Goal: Task Accomplishment & Management: Manage account settings

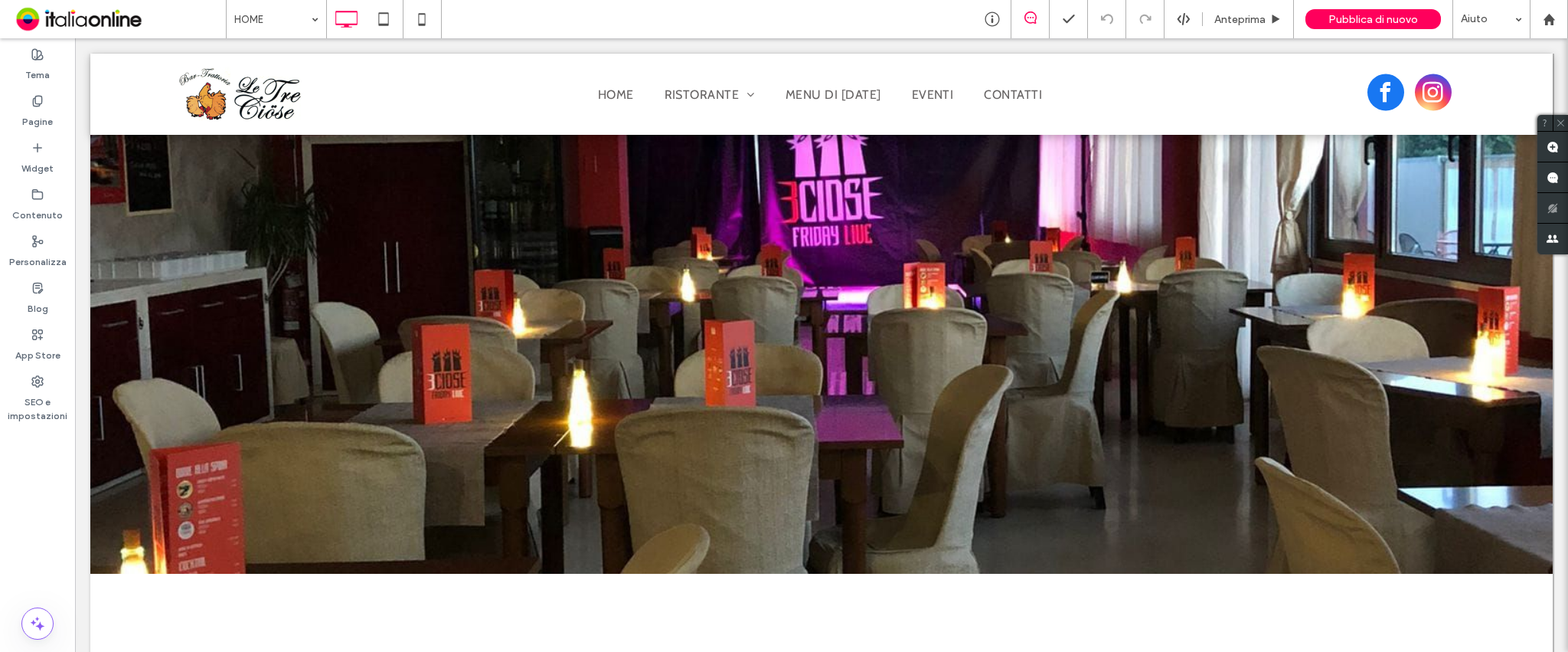
scroll to position [904, 0]
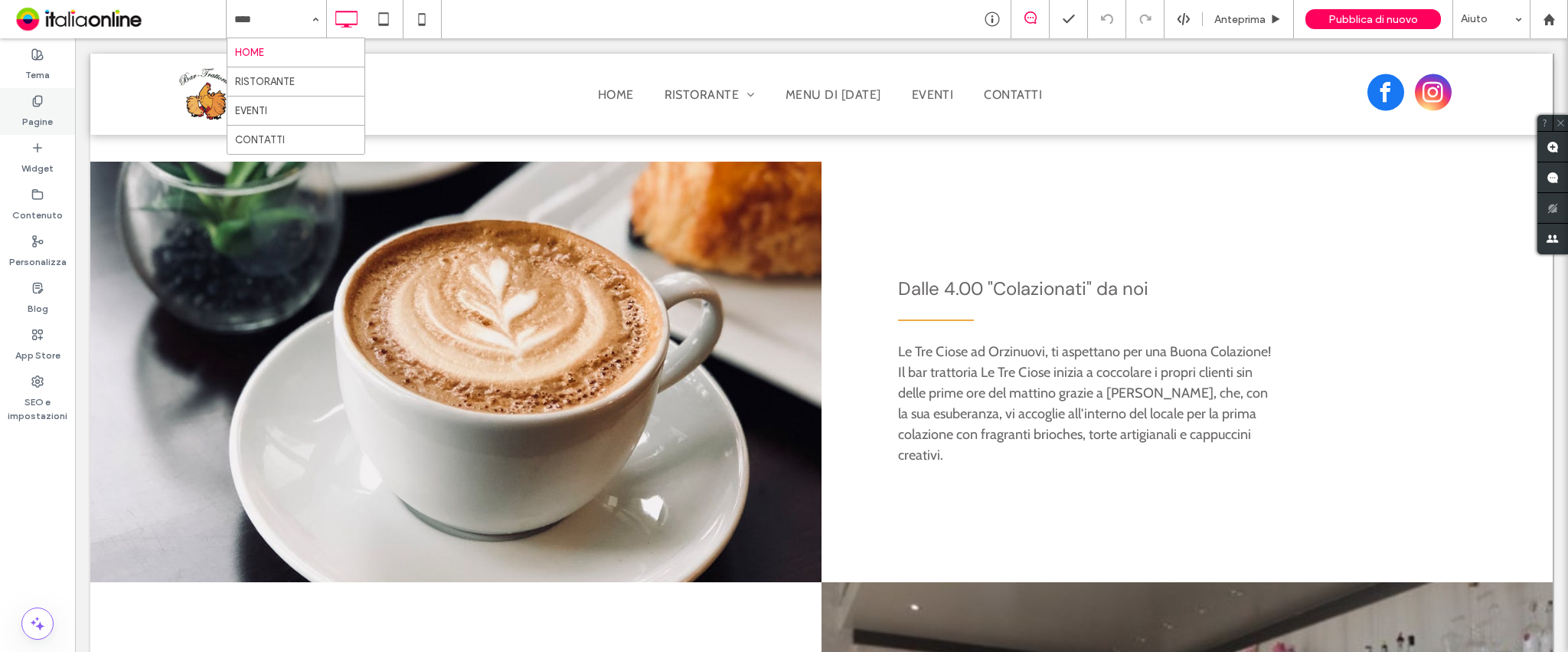
click at [42, 108] on label "Pagine" at bounding box center [37, 118] width 30 height 22
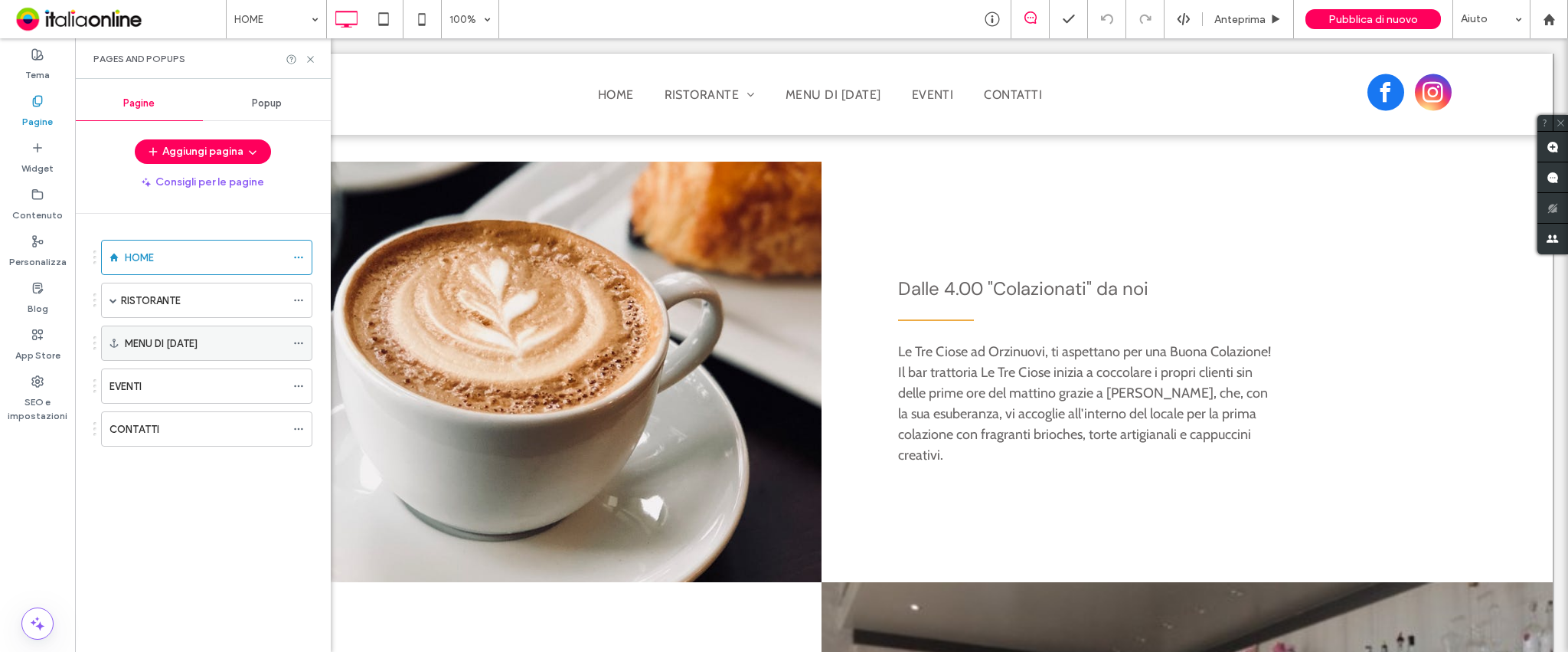
click at [303, 339] on icon at bounding box center [298, 343] width 10 height 10
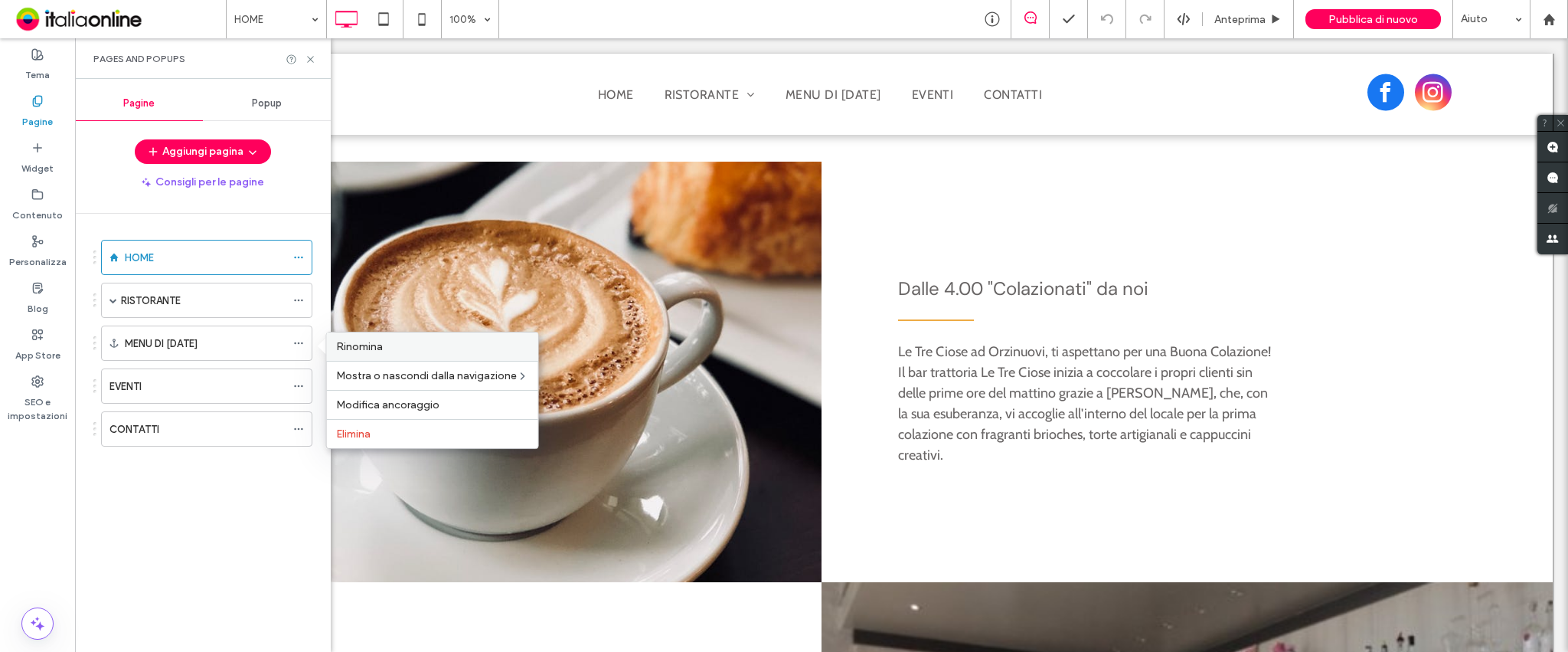
click at [362, 340] on span "Rinomina" at bounding box center [359, 346] width 47 height 13
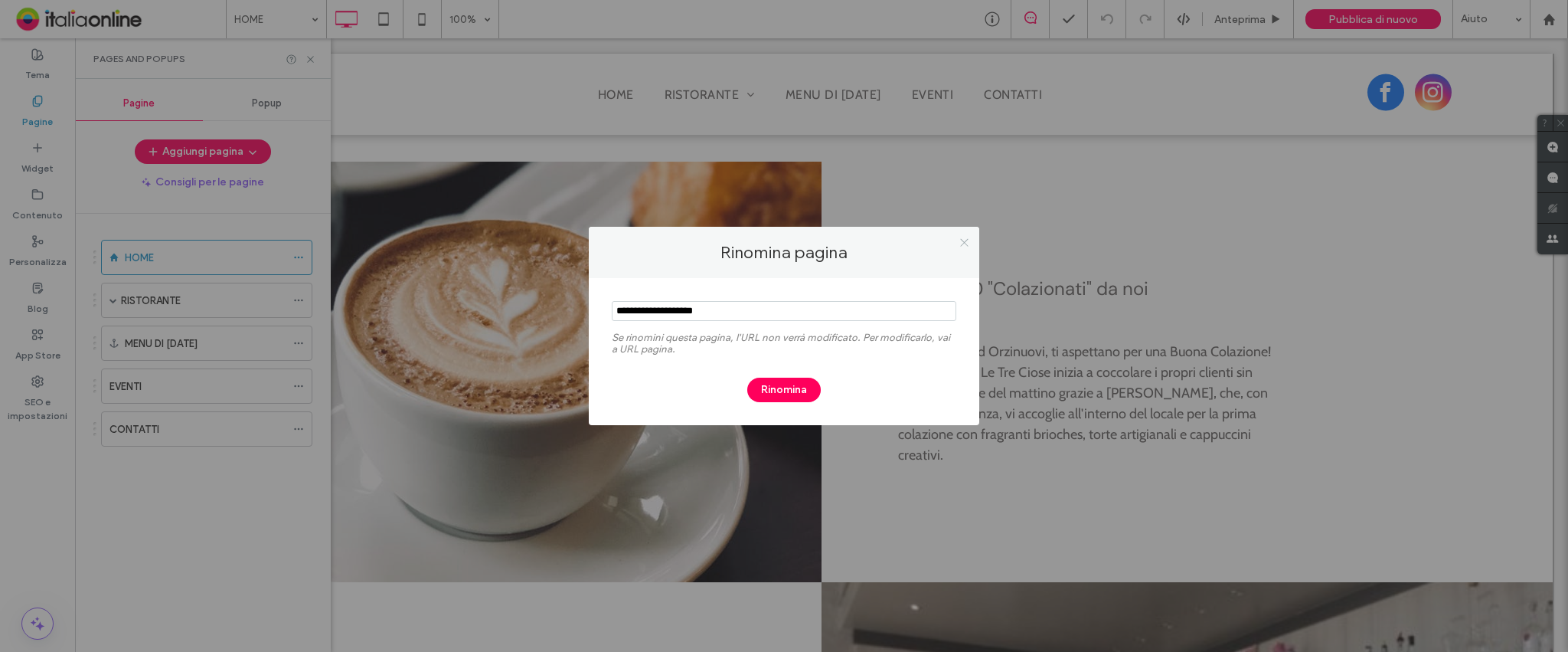
click at [964, 238] on icon at bounding box center [963, 242] width 11 height 11
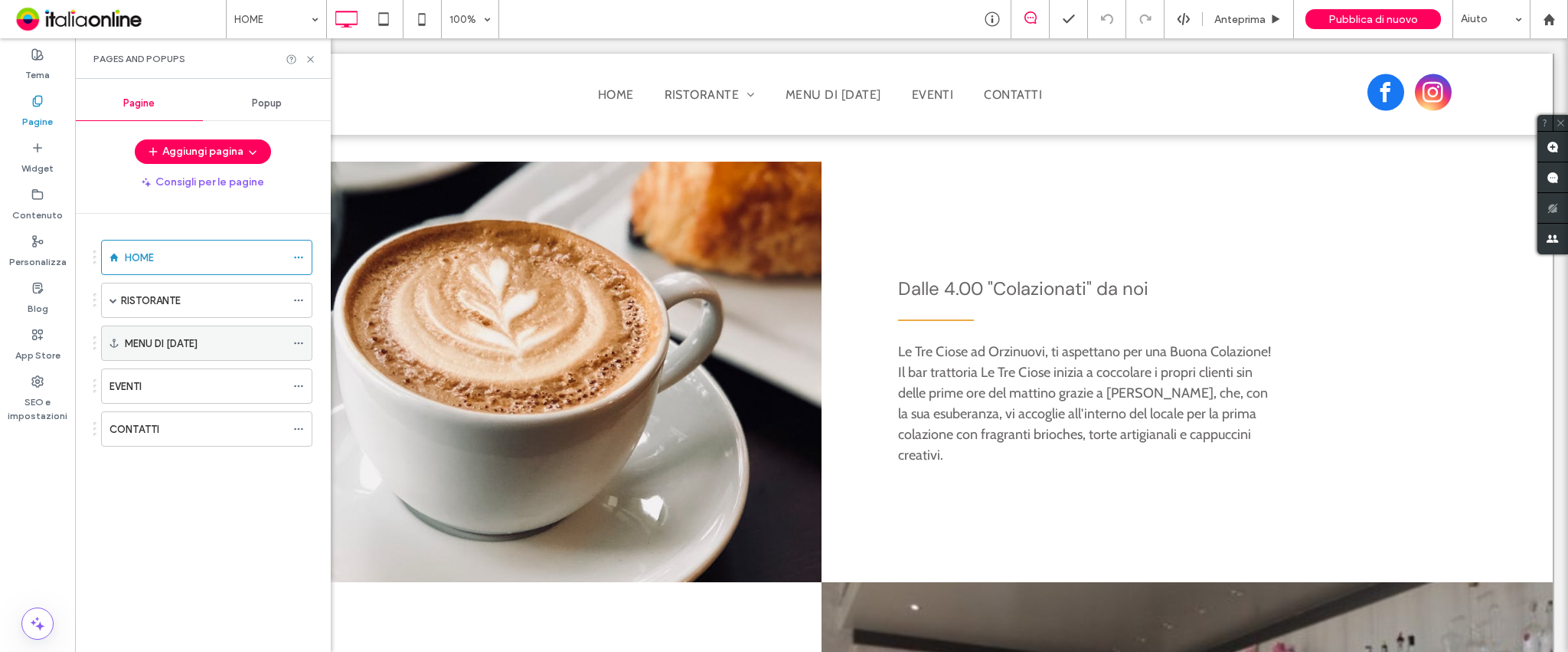
click at [152, 334] on div "MENU DI [DATE]" at bounding box center [204, 343] width 161 height 34
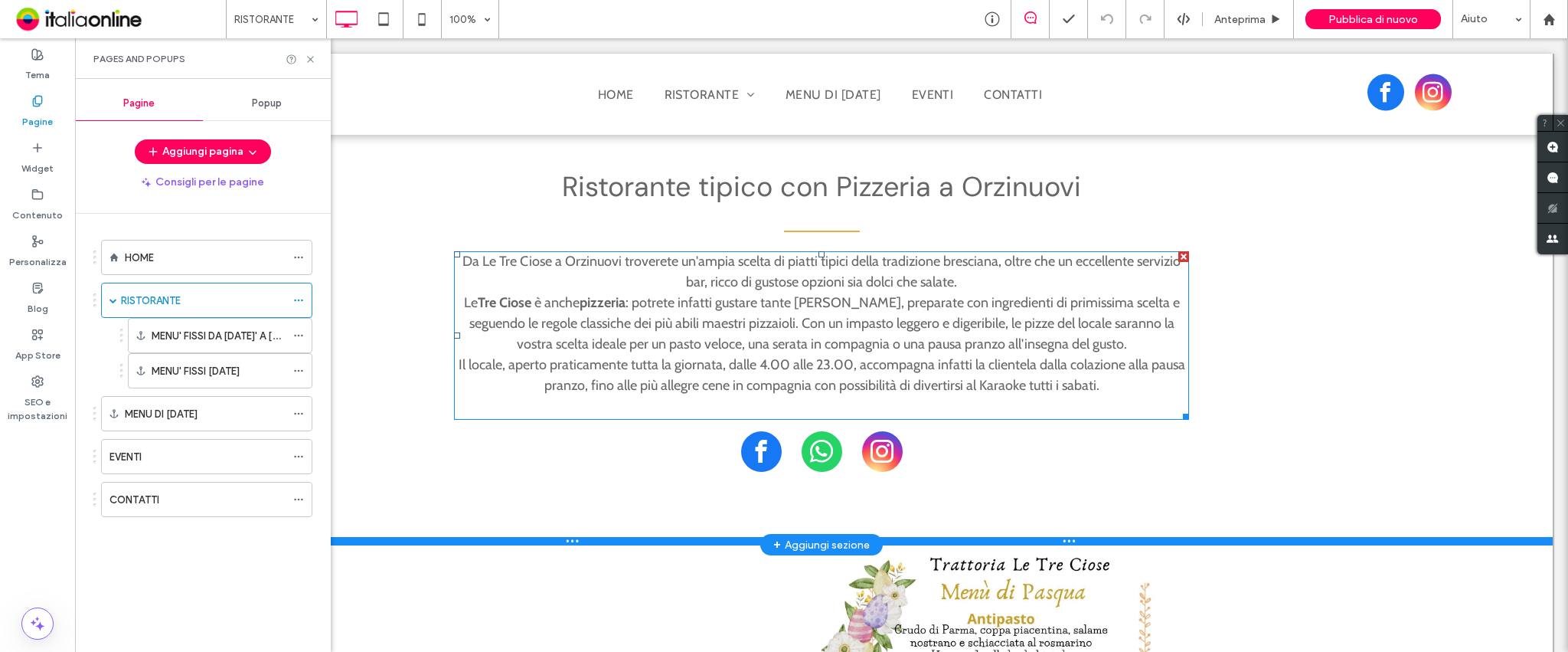
scroll to position [375, 0]
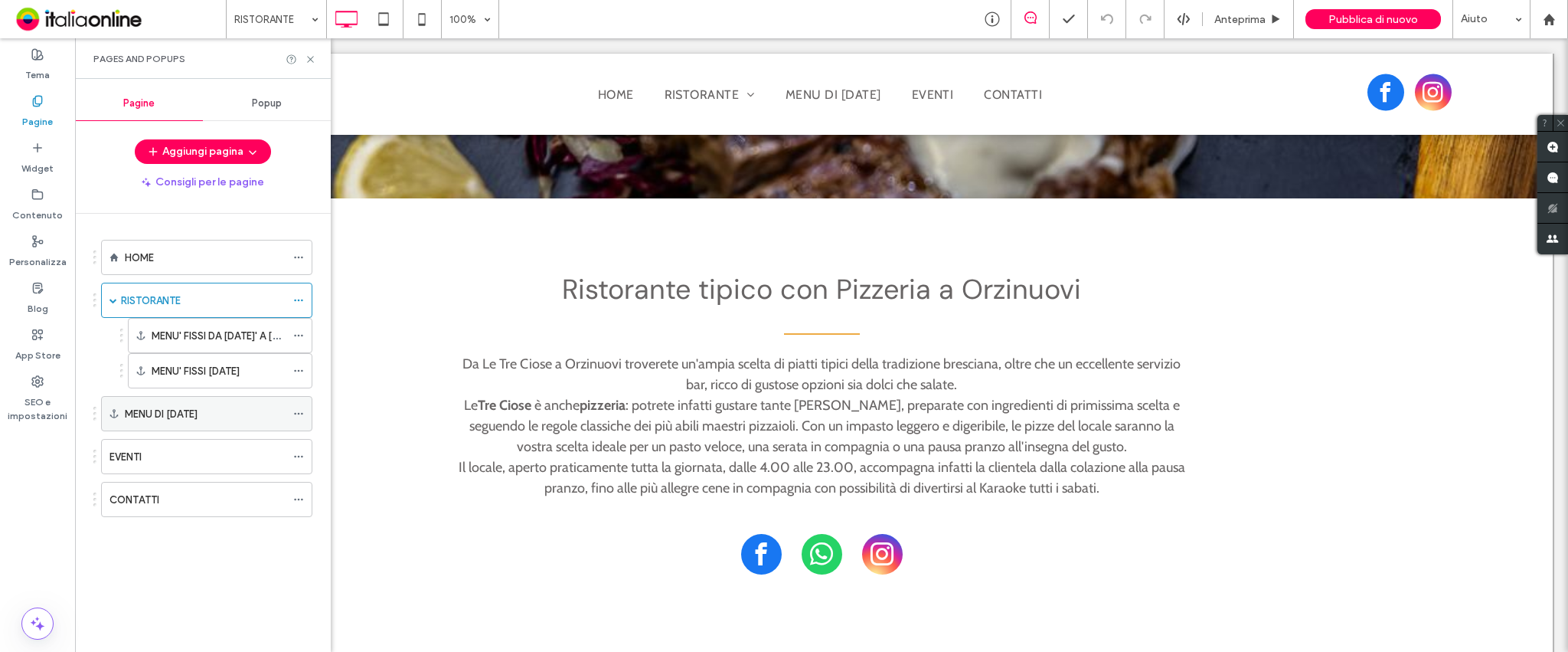
click at [295, 413] on use at bounding box center [298, 413] width 9 height 3
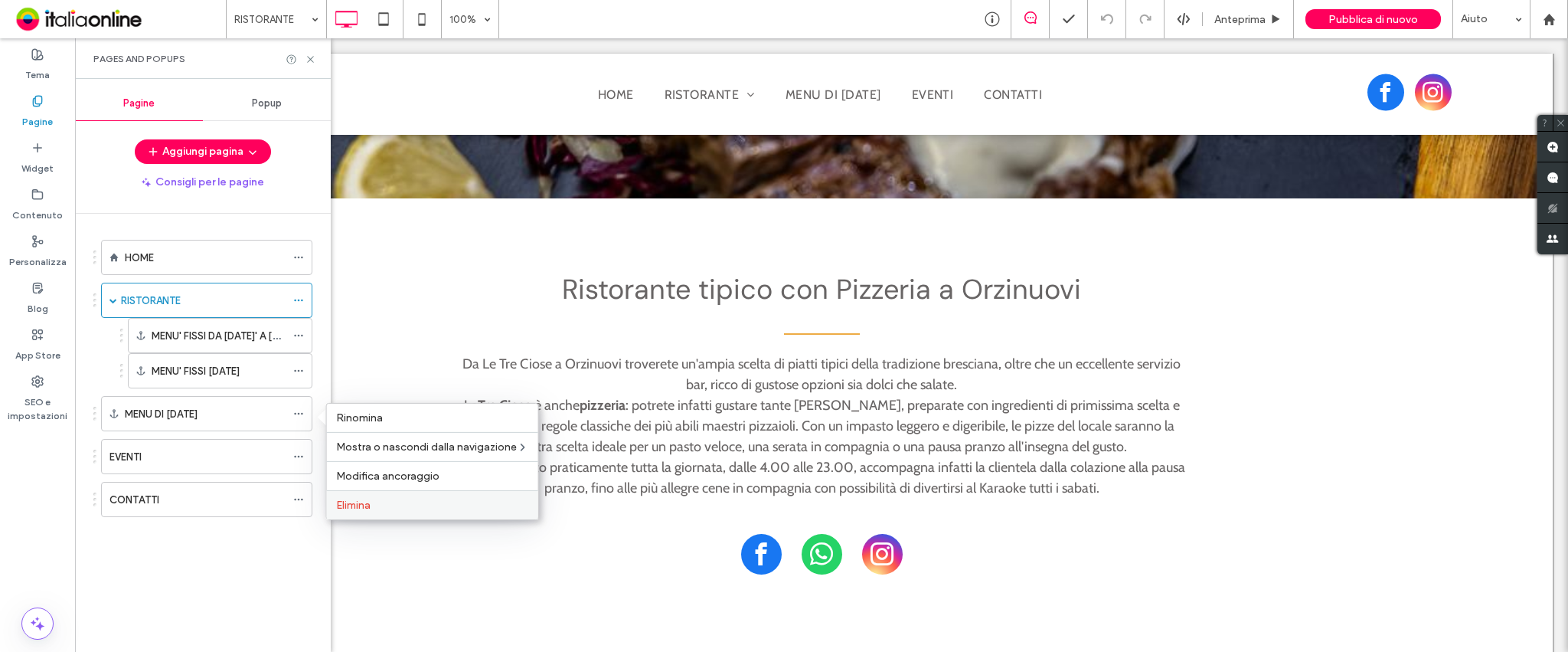
click at [362, 496] on div "Elimina" at bounding box center [432, 504] width 211 height 29
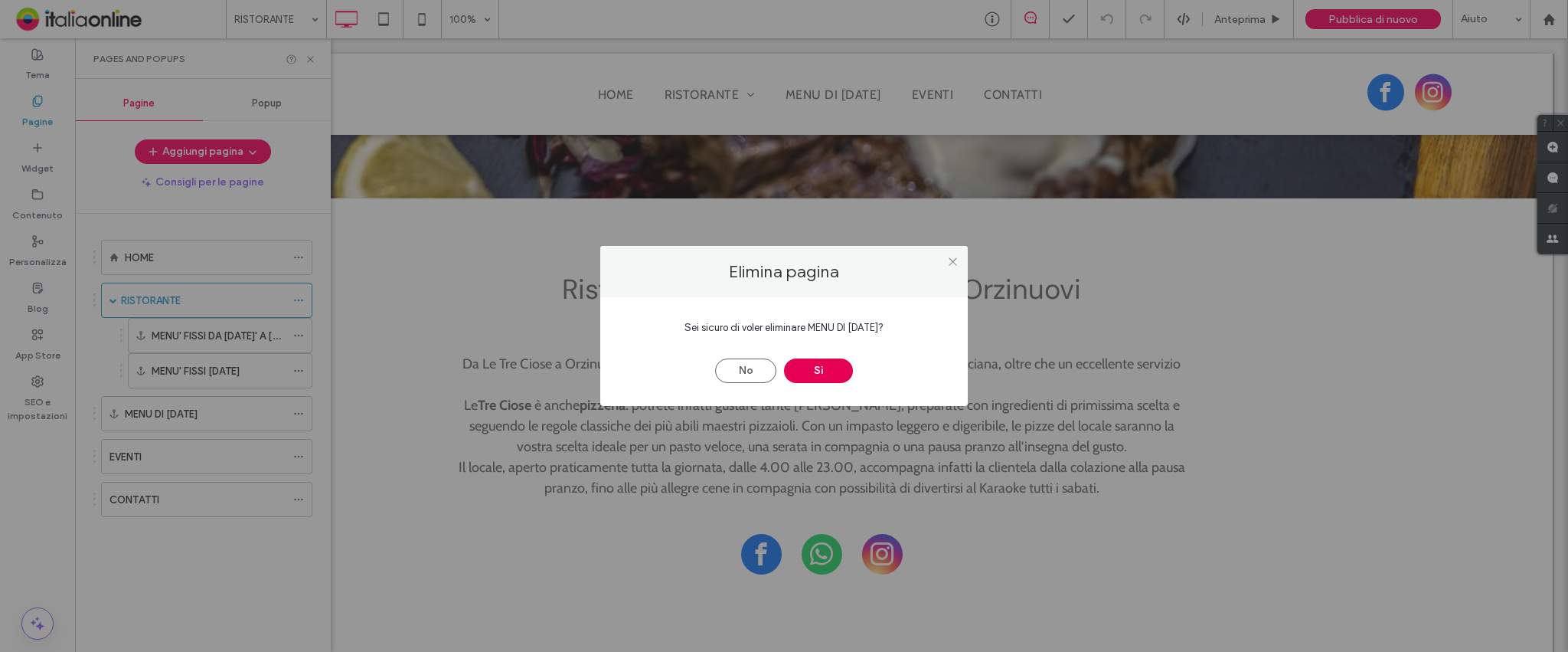
drag, startPoint x: 812, startPoint y: 364, endPoint x: 842, endPoint y: 367, distance: 30.1
click at [812, 364] on button "Sì" at bounding box center [818, 371] width 69 height 24
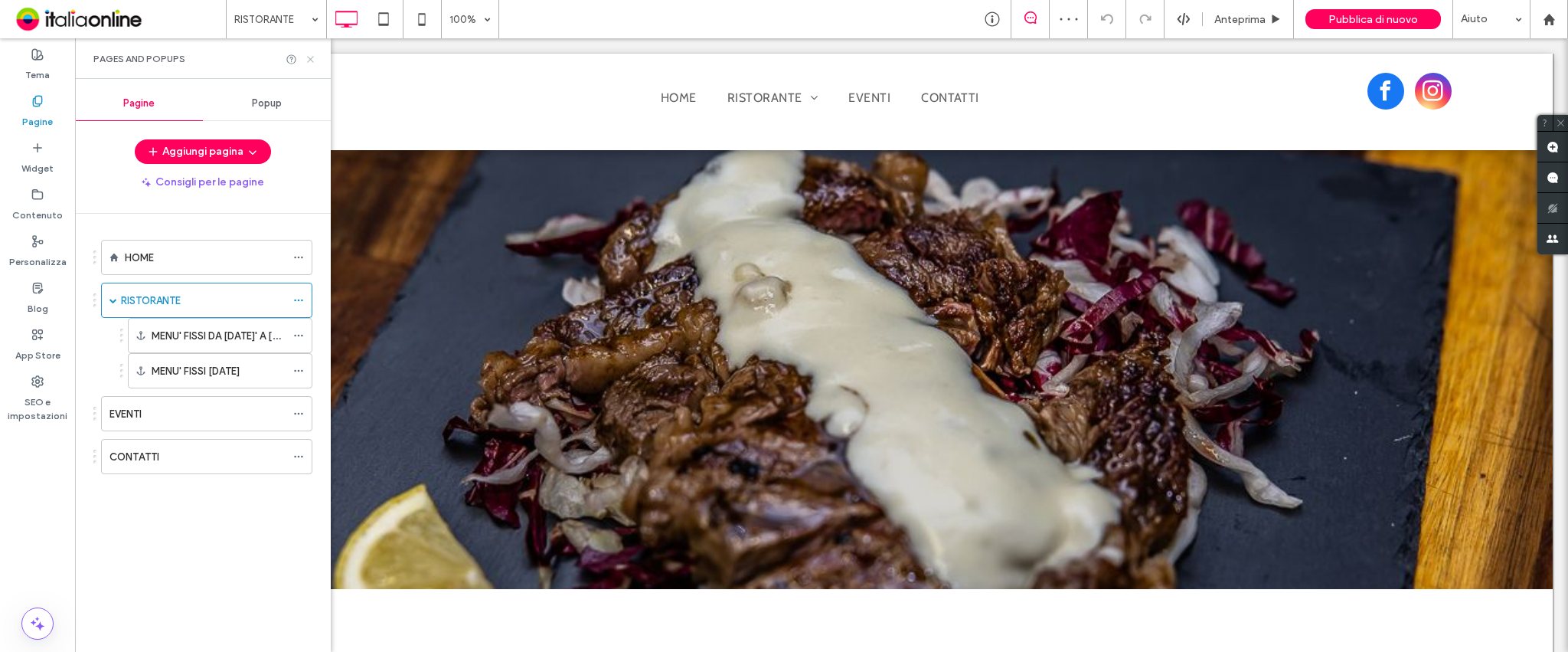
click at [307, 54] on icon at bounding box center [310, 59] width 11 height 11
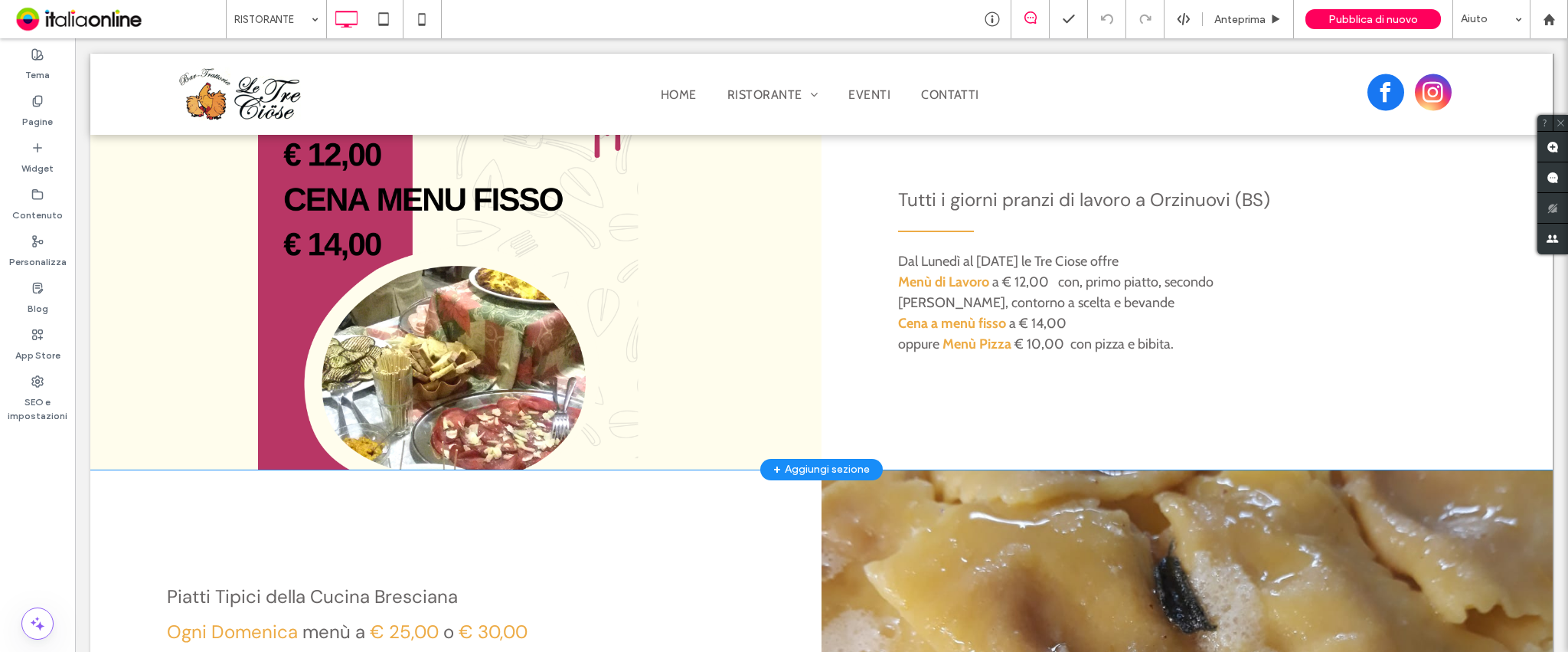
scroll to position [817, 0]
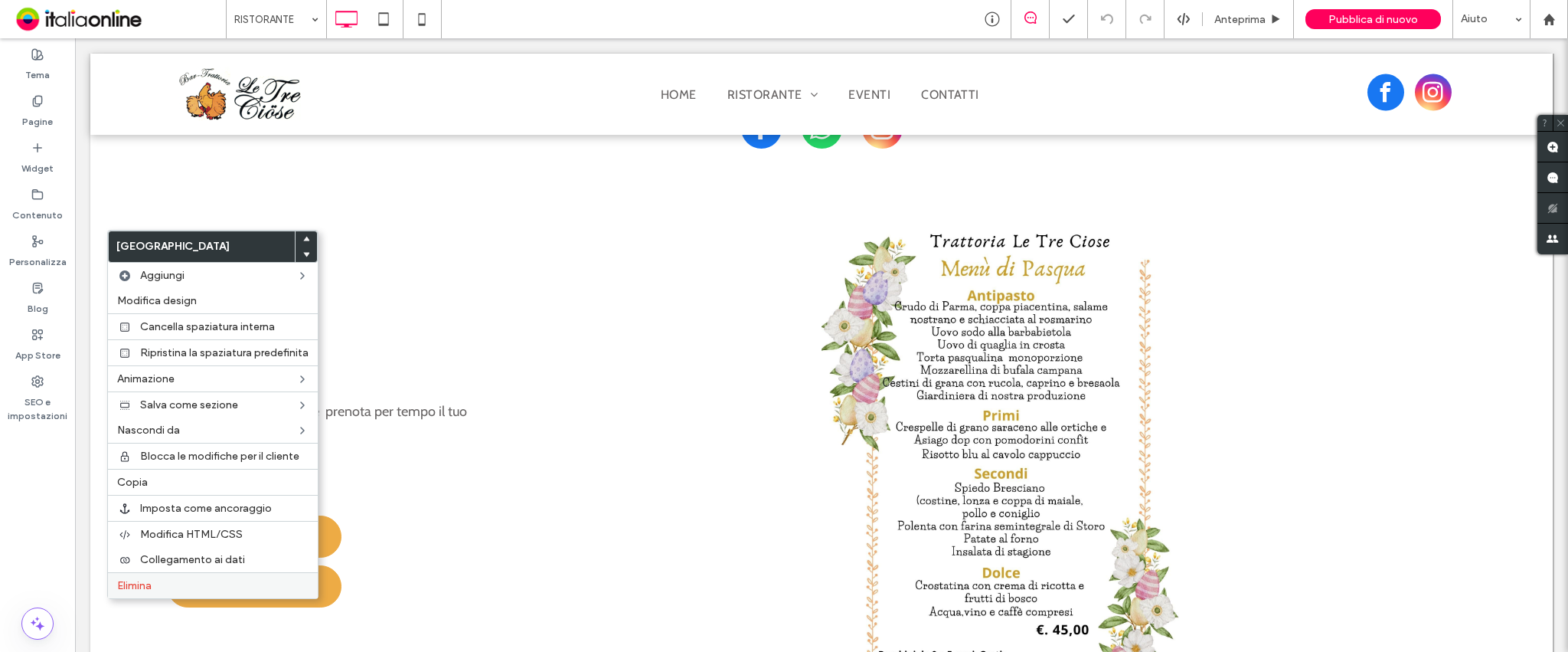
click at [131, 583] on span "Elimina" at bounding box center [135, 585] width 35 height 13
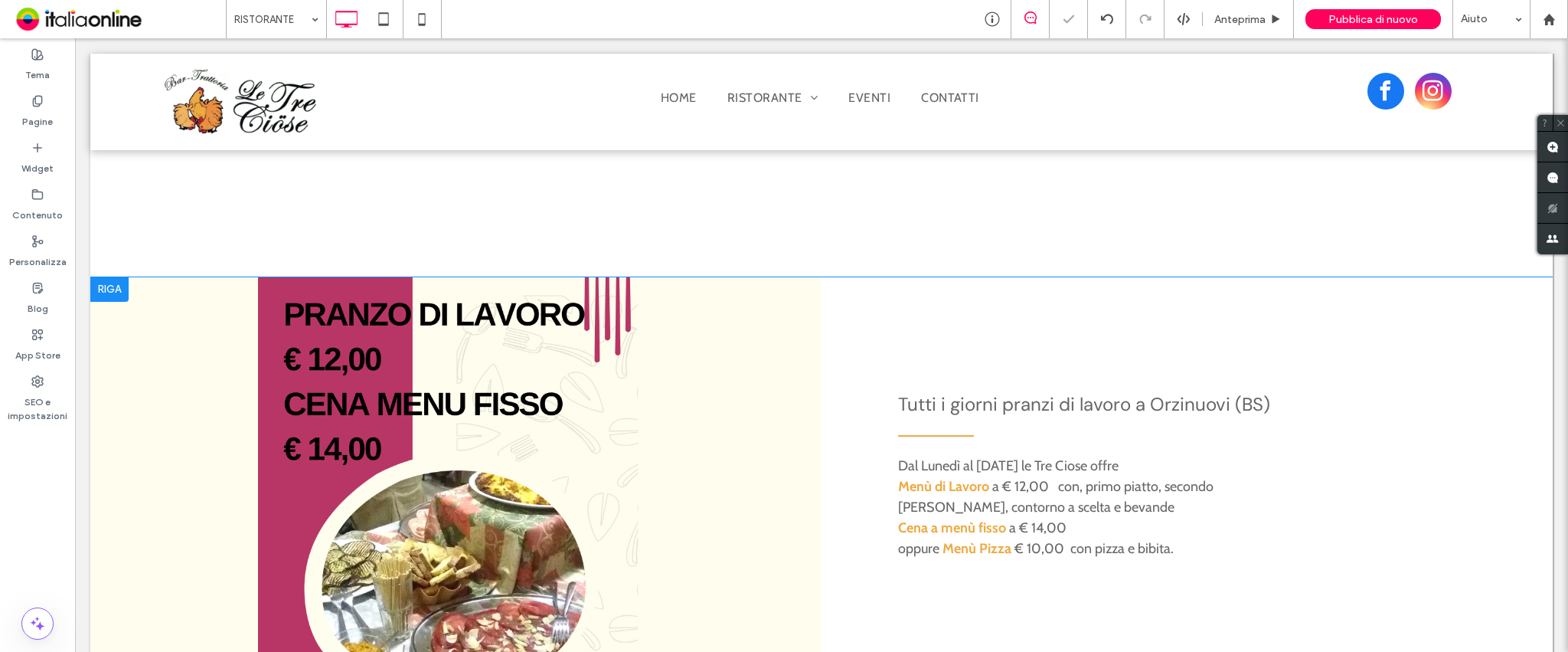
click at [378, 355] on div "Click To Paste" at bounding box center [456, 475] width 731 height 397
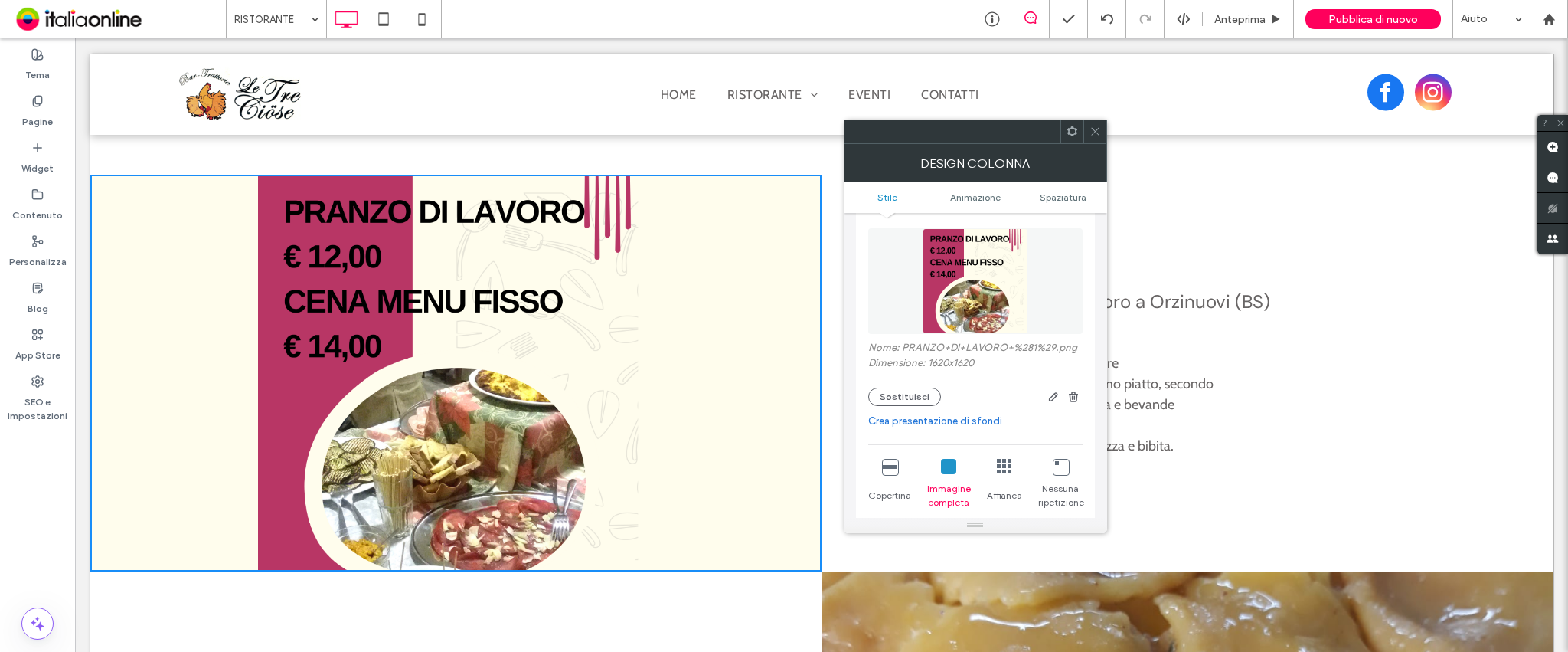
scroll to position [306, 0]
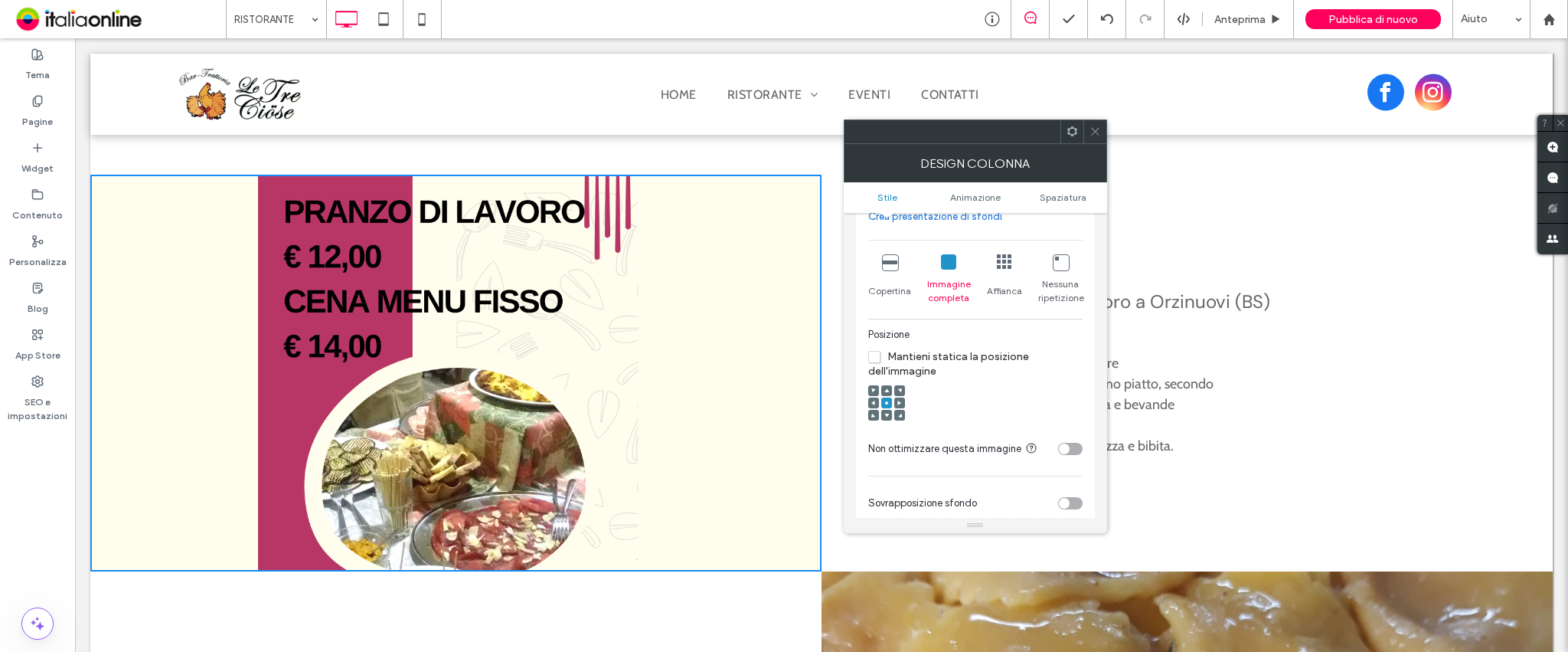
click at [1102, 124] on div at bounding box center [1095, 131] width 23 height 23
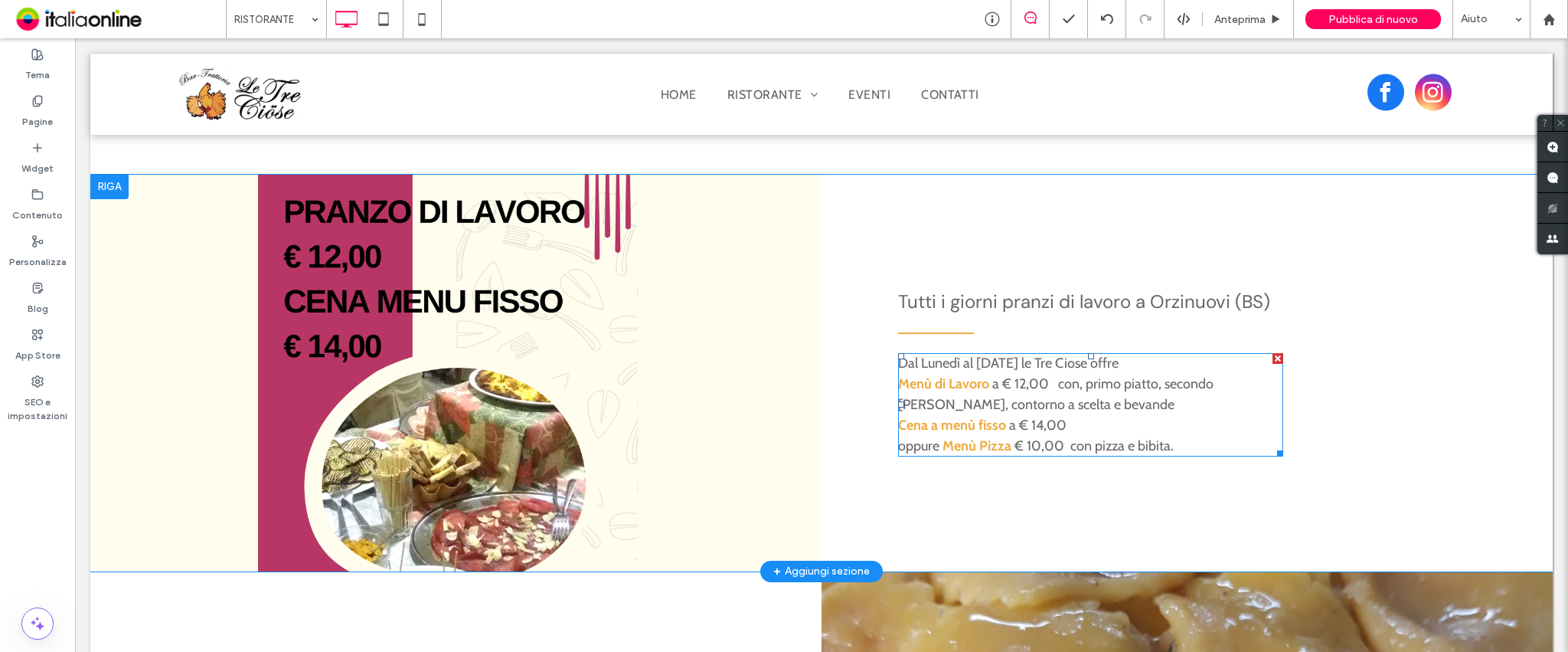
click at [1010, 379] on span "a € 12,00 con, primo piatto, secondo [PERSON_NAME], contorno a scelta e bevande" at bounding box center [1055, 393] width 315 height 37
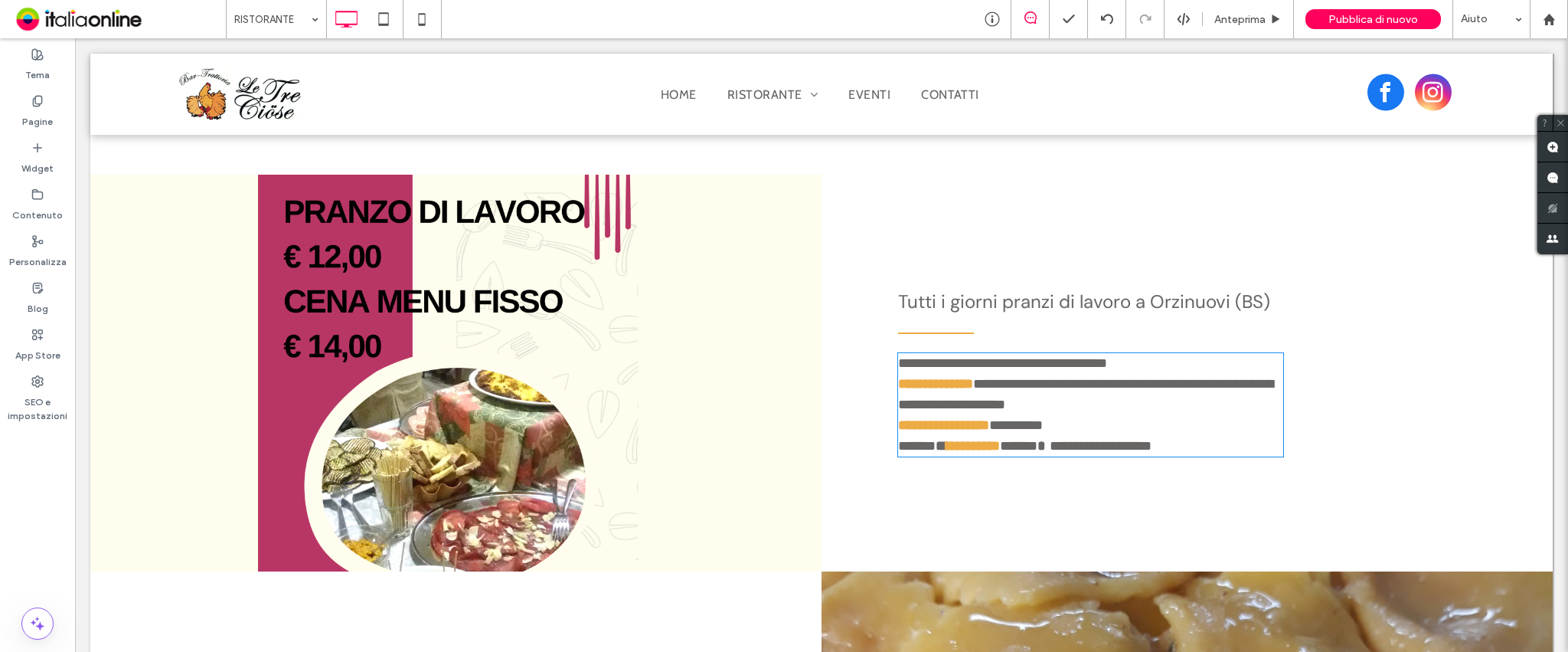
type input "*****"
type input "**"
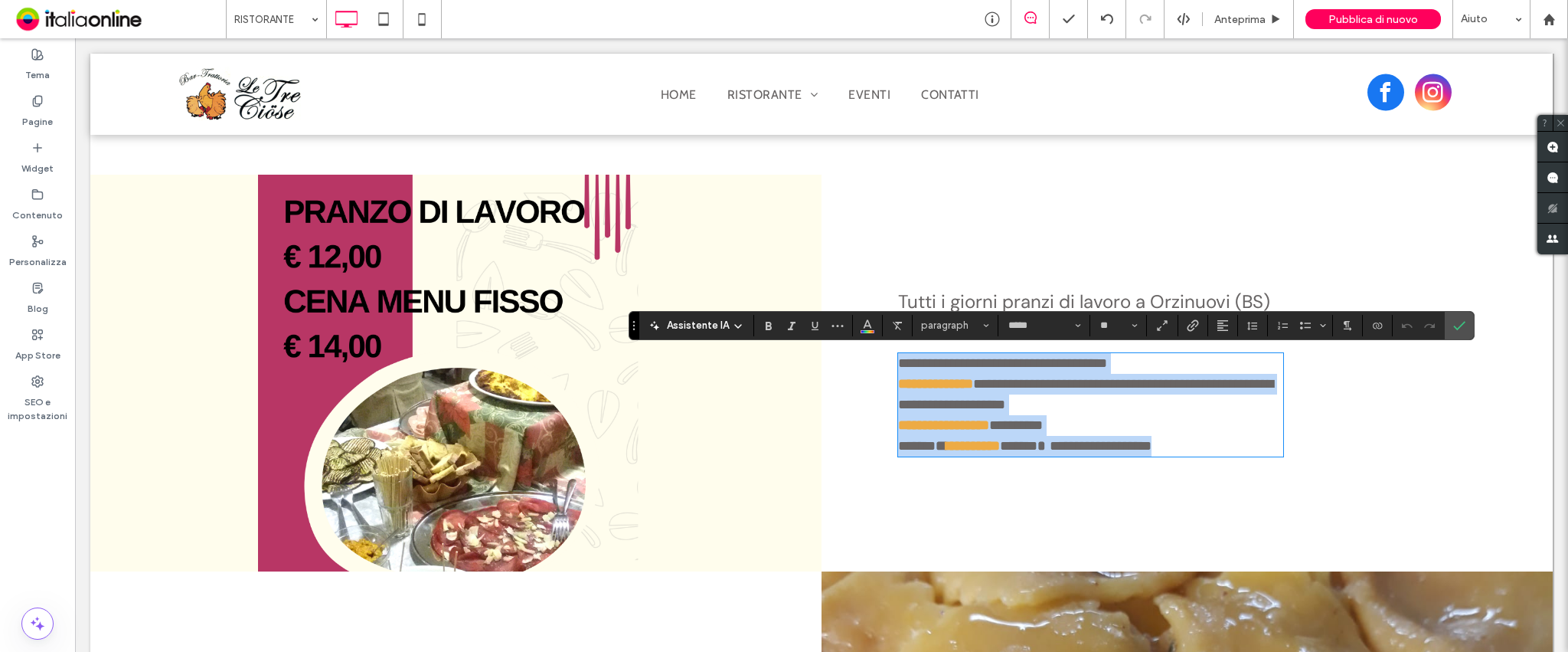
click at [1015, 381] on span "**********" at bounding box center [1085, 394] width 375 height 35
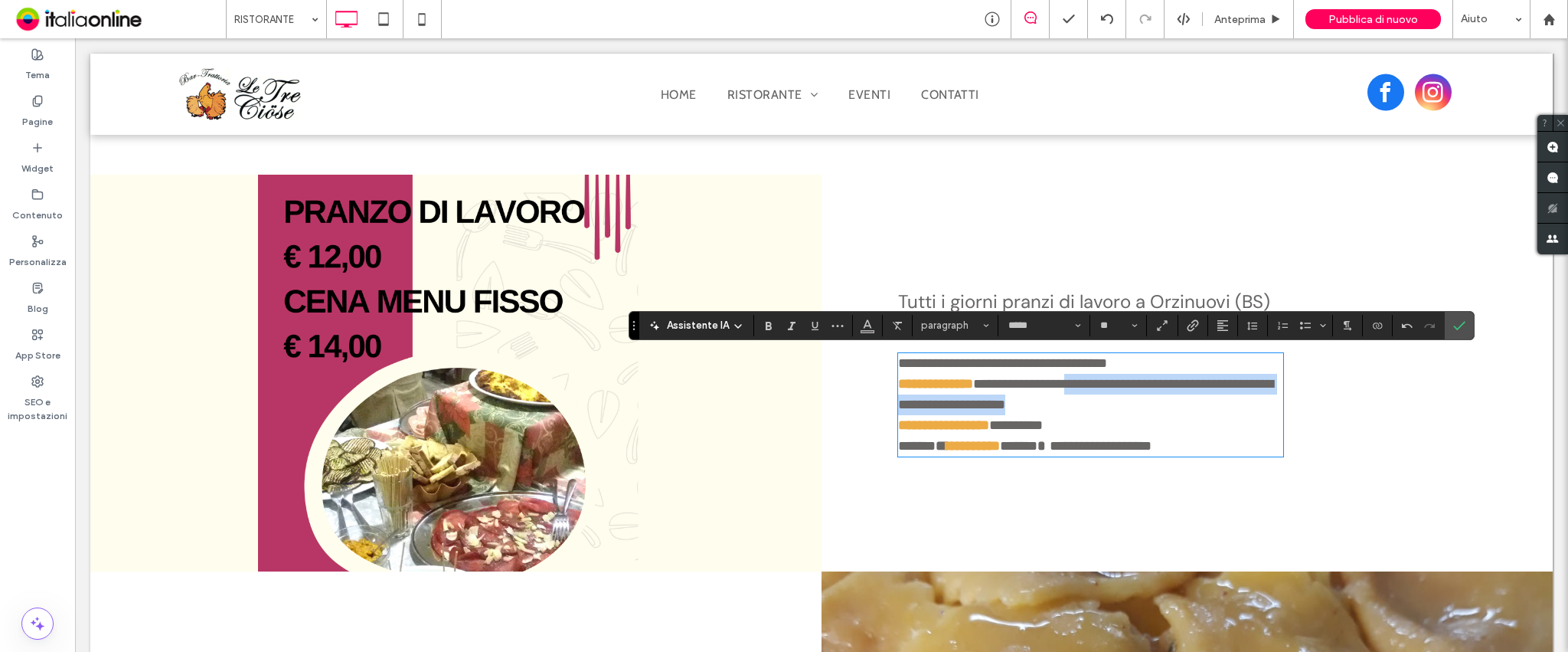
drag, startPoint x: 1056, startPoint y: 402, endPoint x: 1071, endPoint y: 380, distance: 26.6
click at [1073, 380] on p "**********" at bounding box center [1090, 394] width 385 height 42
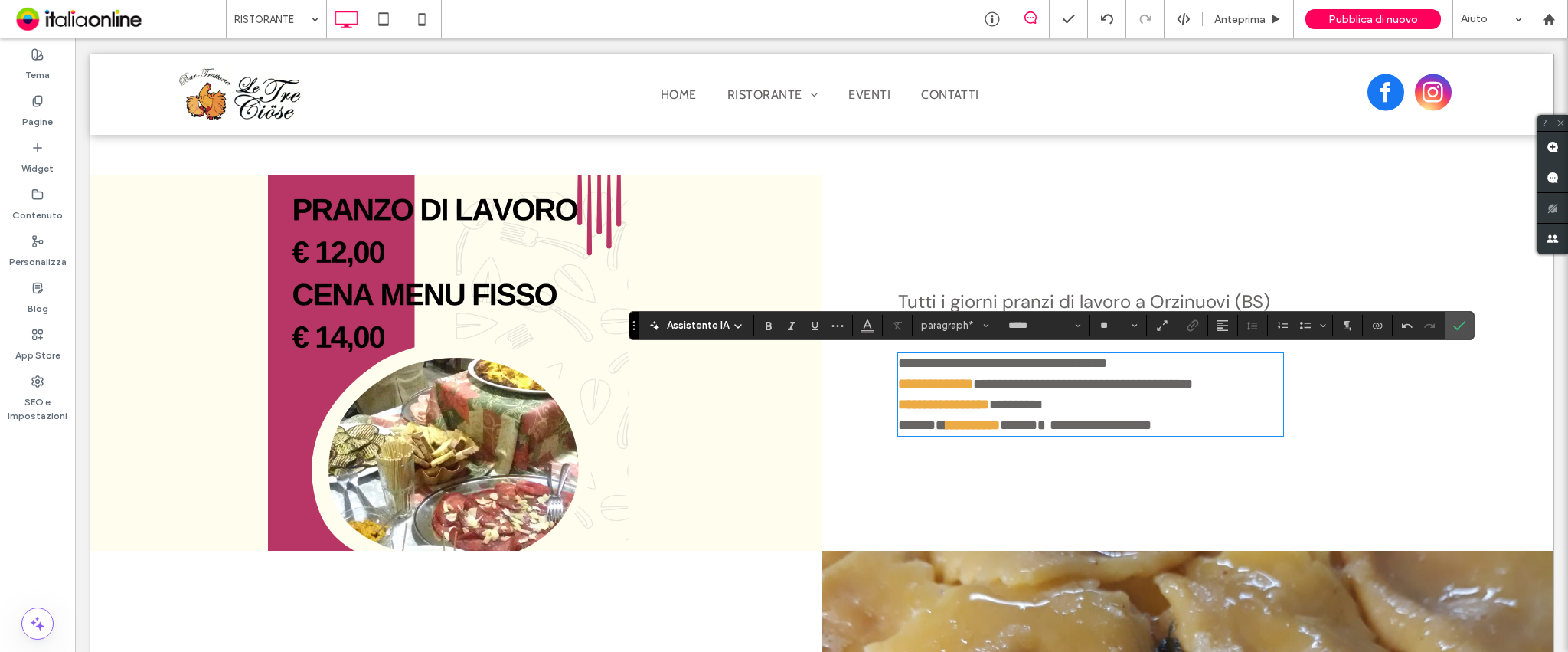
click at [1080, 404] on p "**********" at bounding box center [1090, 405] width 385 height 21
click at [1193, 385] on span "**********" at bounding box center [1082, 384] width 219 height 14
click at [1144, 403] on p "**********" at bounding box center [1090, 405] width 385 height 21
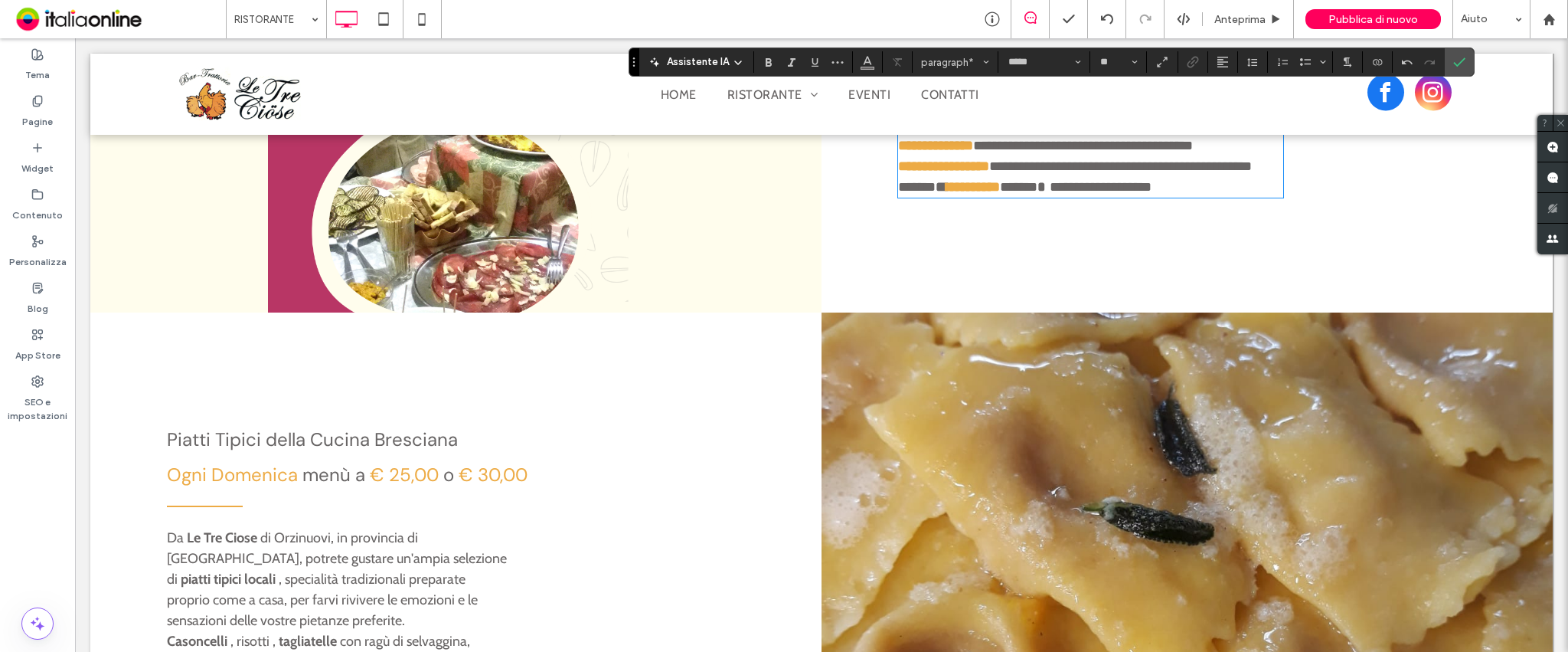
scroll to position [919, 0]
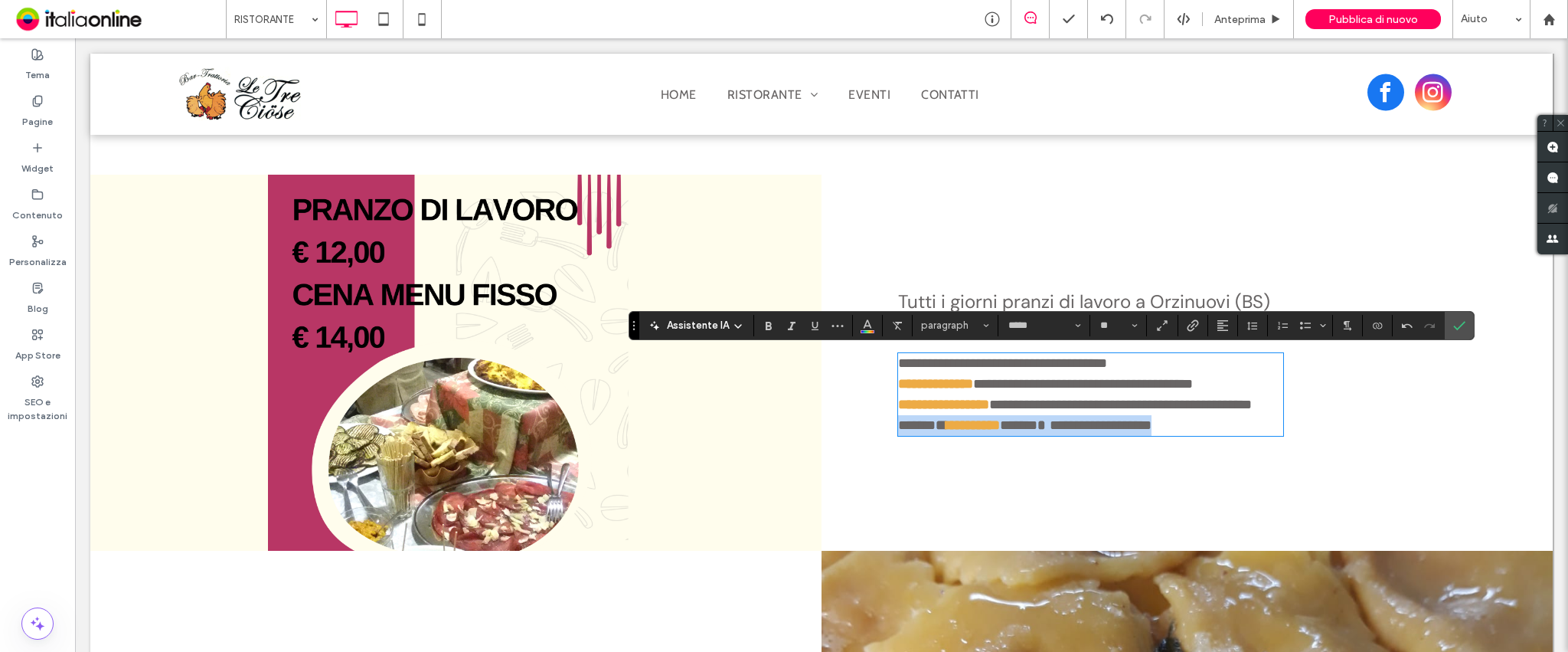
drag, startPoint x: 1173, startPoint y: 438, endPoint x: 885, endPoint y: 438, distance: 288.0
click at [885, 438] on div "**********" at bounding box center [1187, 363] width 731 height 376
click at [1454, 326] on use "Conferma" at bounding box center [1459, 326] width 12 height 10
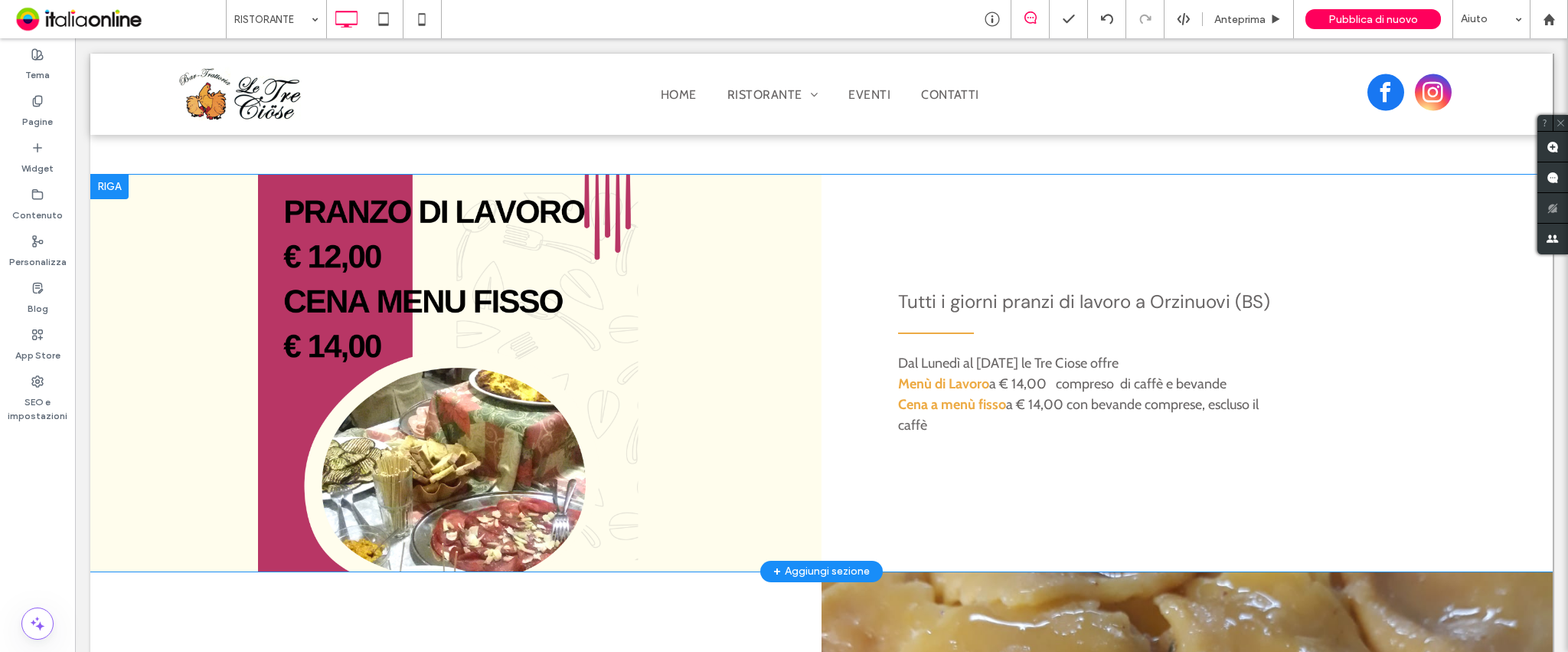
click at [455, 424] on div "Click To Paste" at bounding box center [456, 373] width 731 height 397
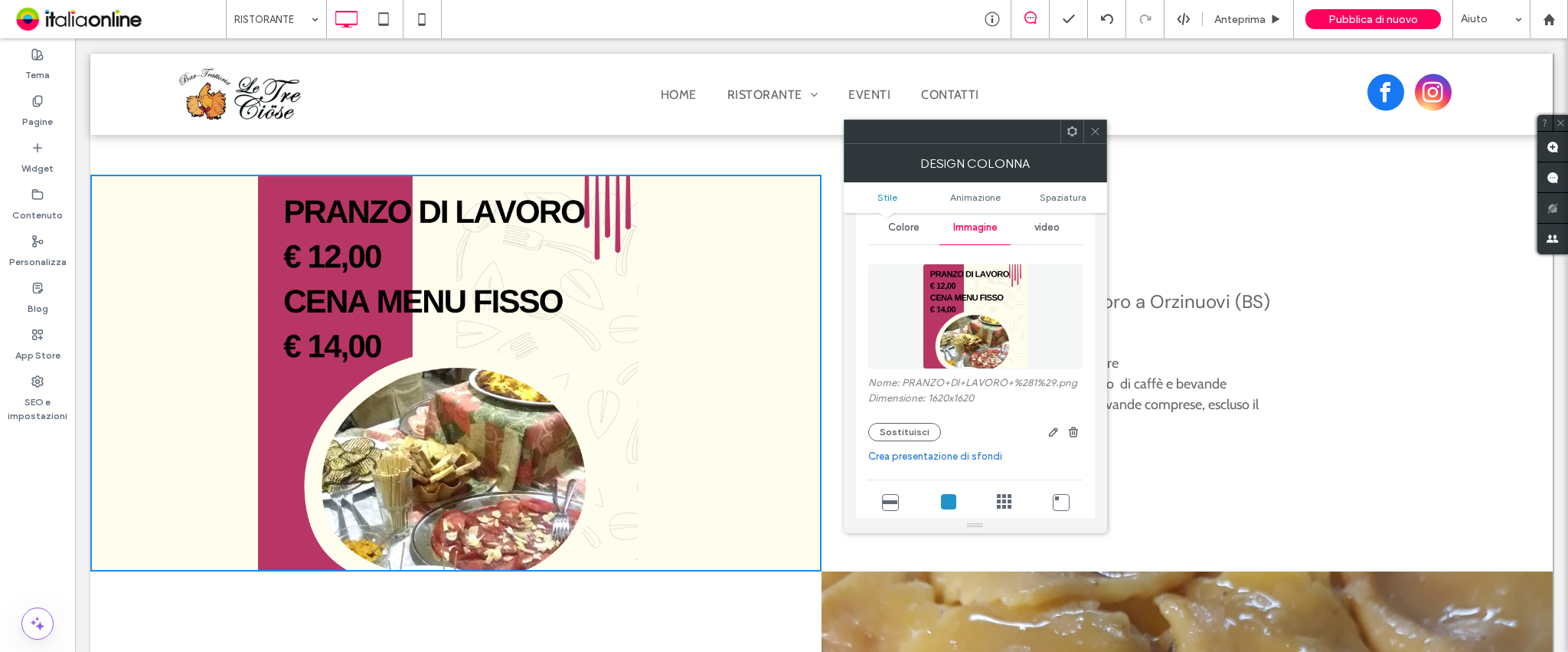
scroll to position [102, 0]
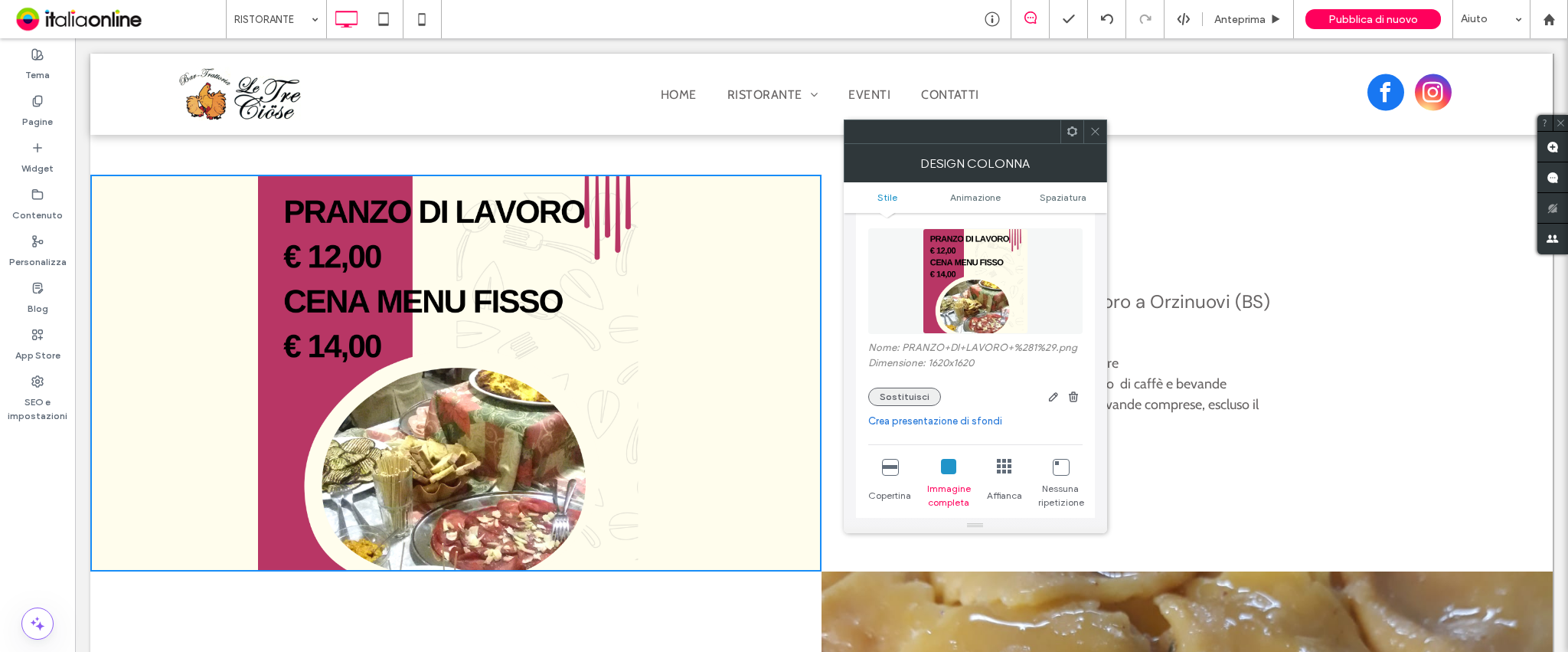
click at [920, 402] on button "Sostituisci" at bounding box center [905, 396] width 73 height 18
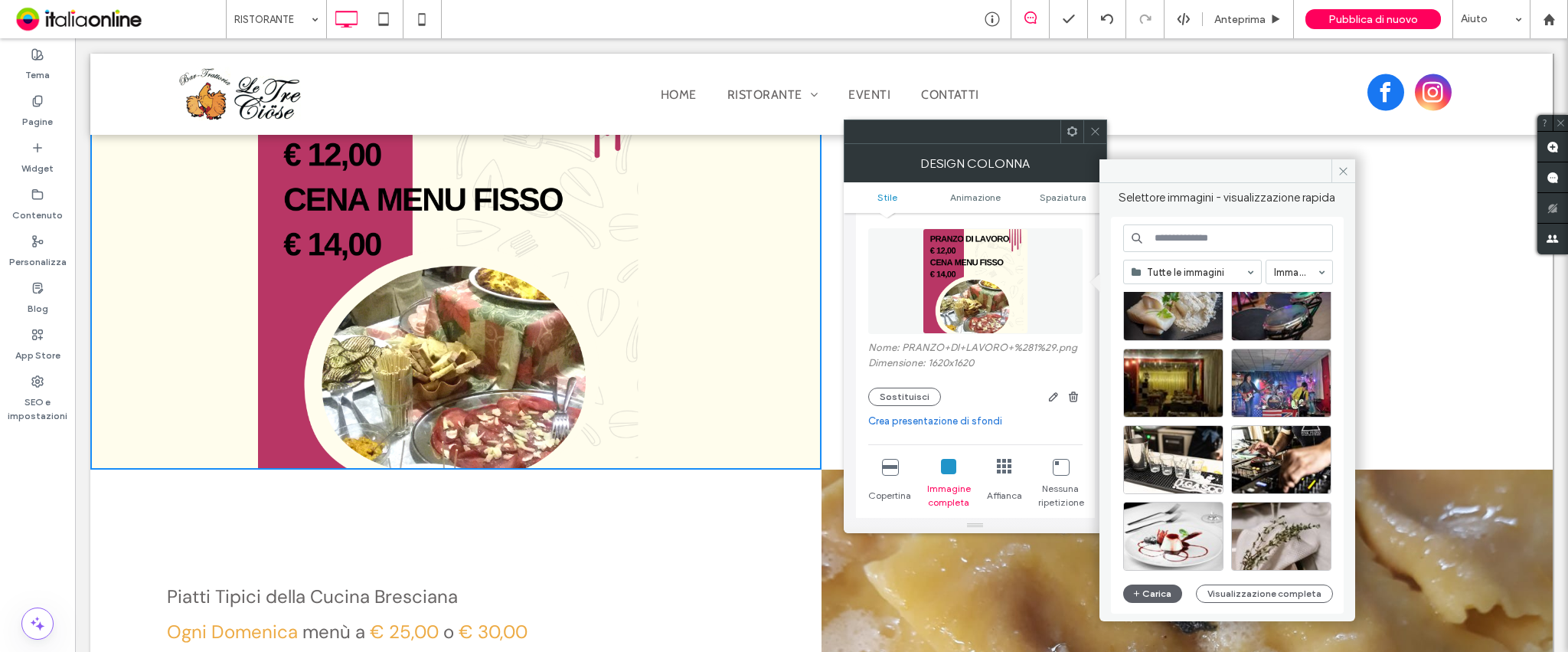
scroll to position [204, 0]
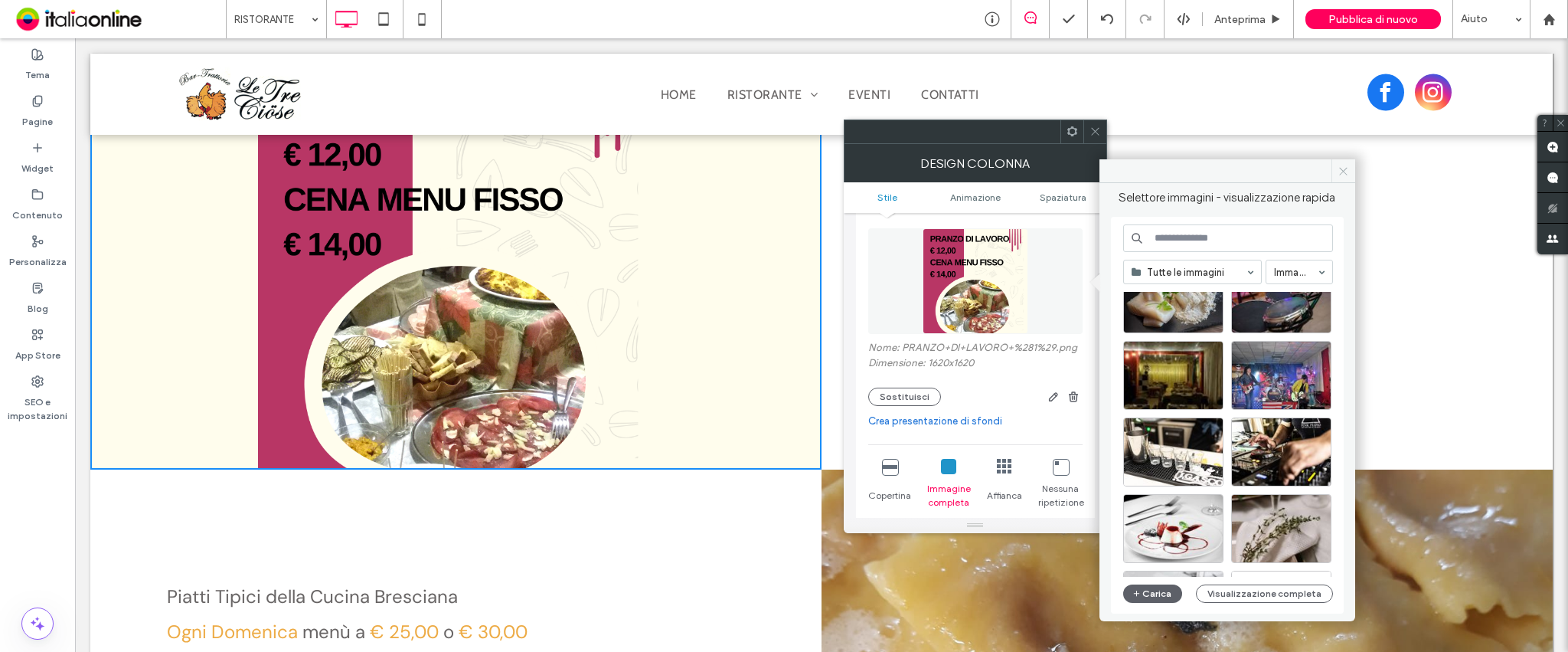
click at [1337, 169] on icon at bounding box center [1343, 171] width 11 height 11
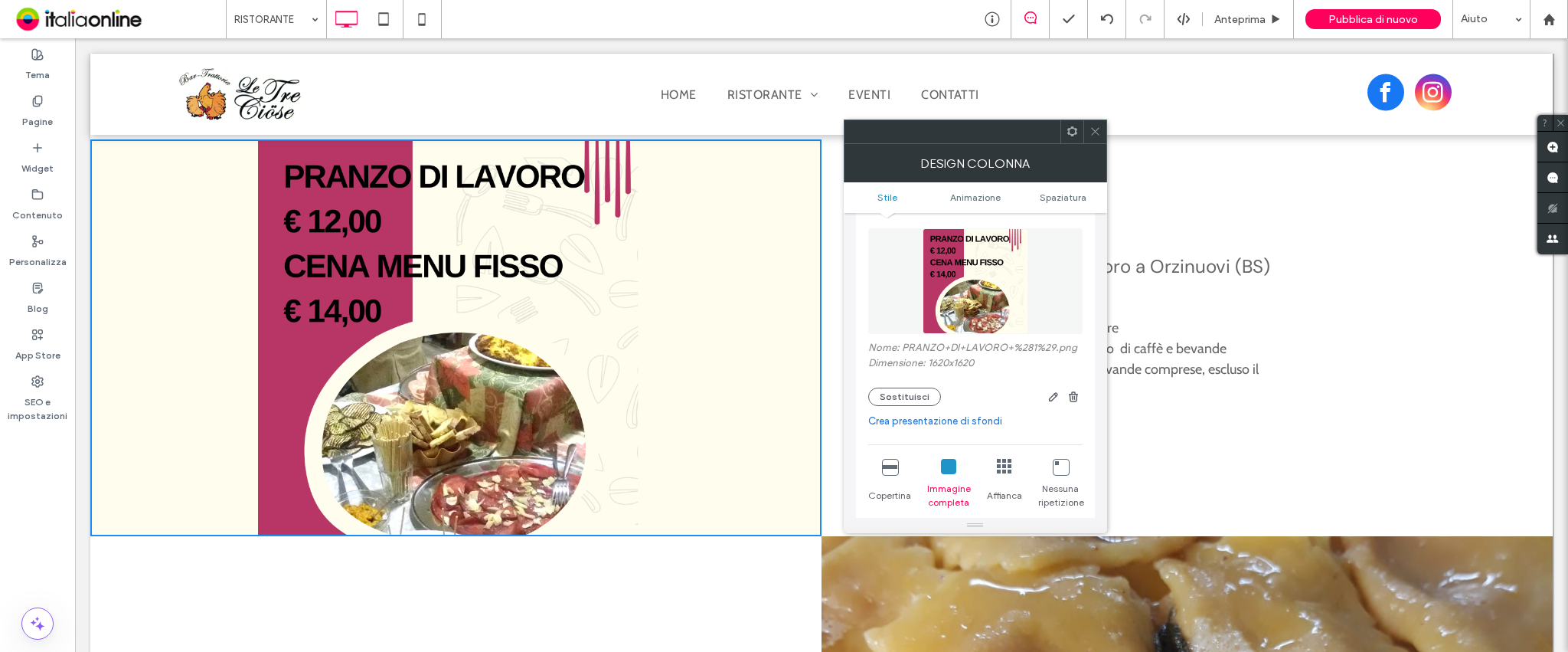
scroll to position [919, 0]
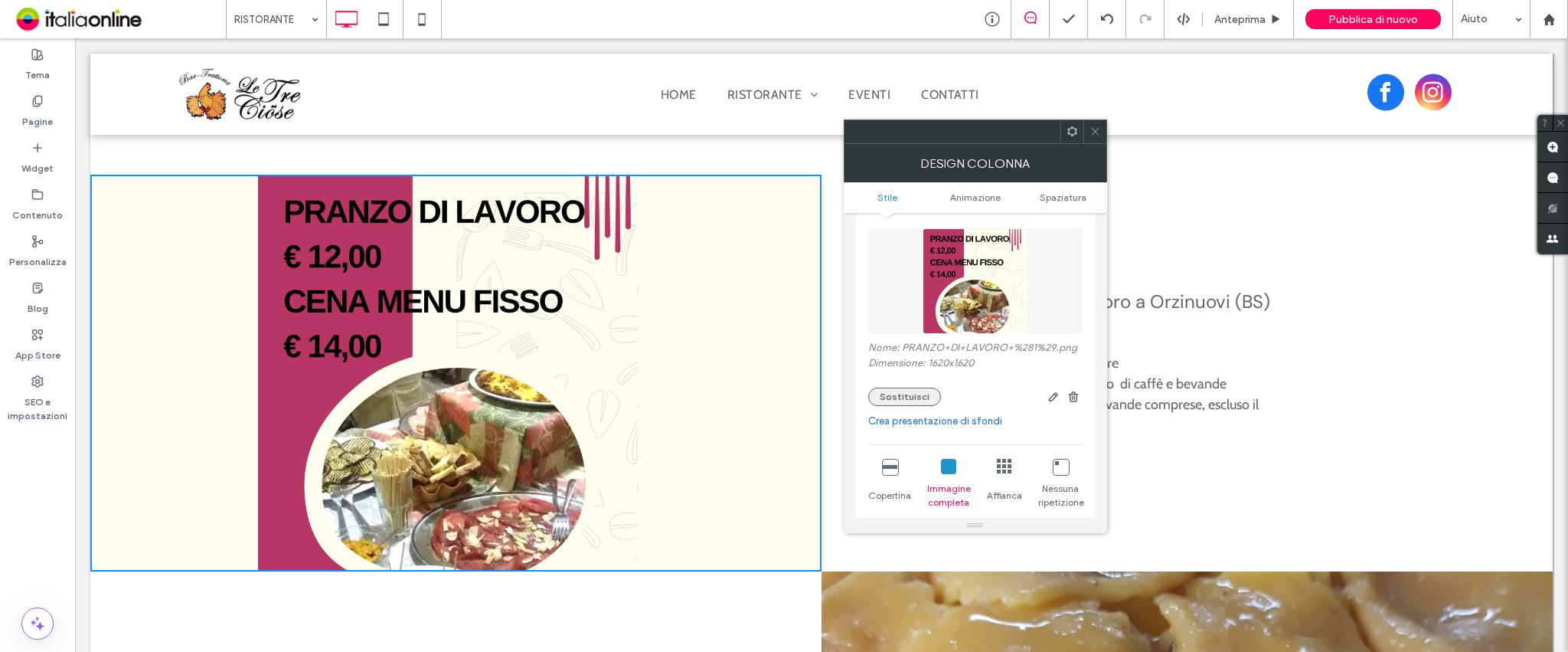
click at [904, 393] on button "Sostituisci" at bounding box center [905, 396] width 73 height 18
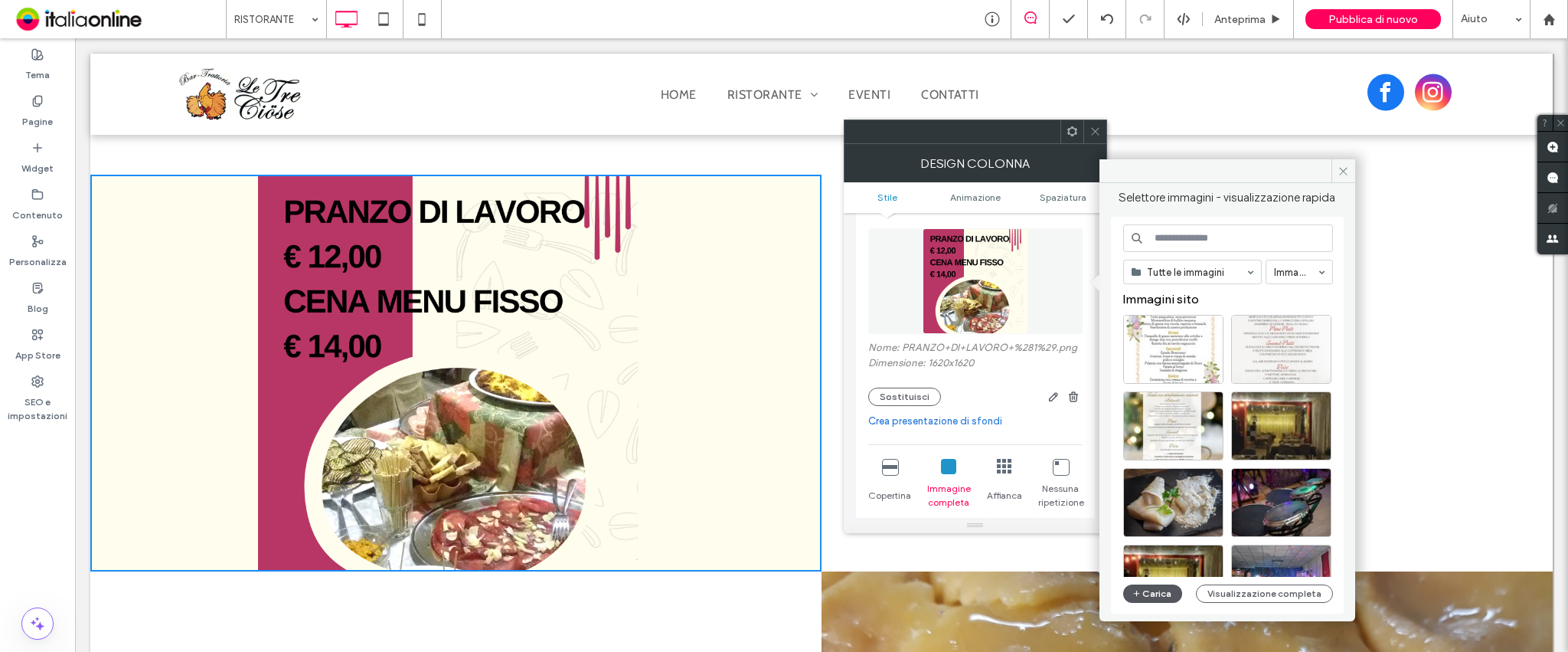
click at [1149, 597] on button "Carica" at bounding box center [1153, 593] width 60 height 18
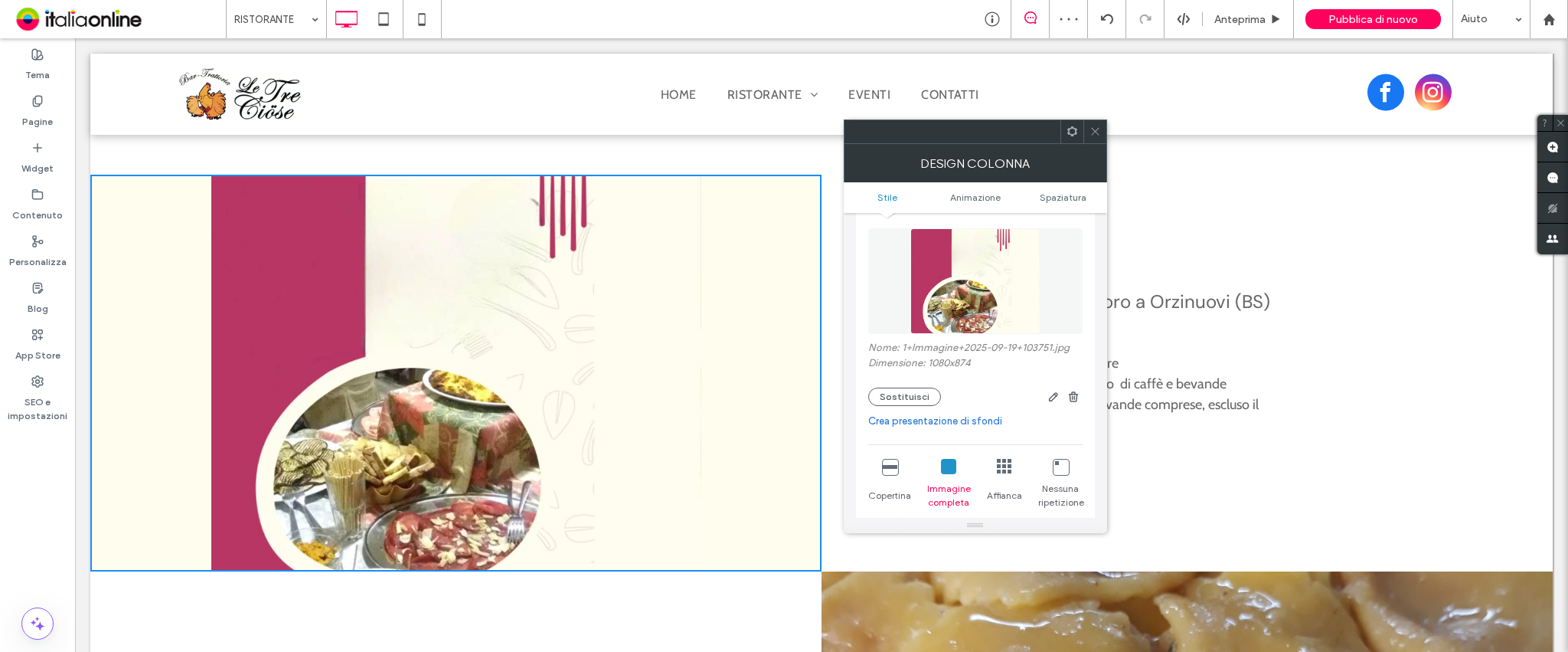
click at [1089, 132] on icon at bounding box center [1095, 131] width 11 height 11
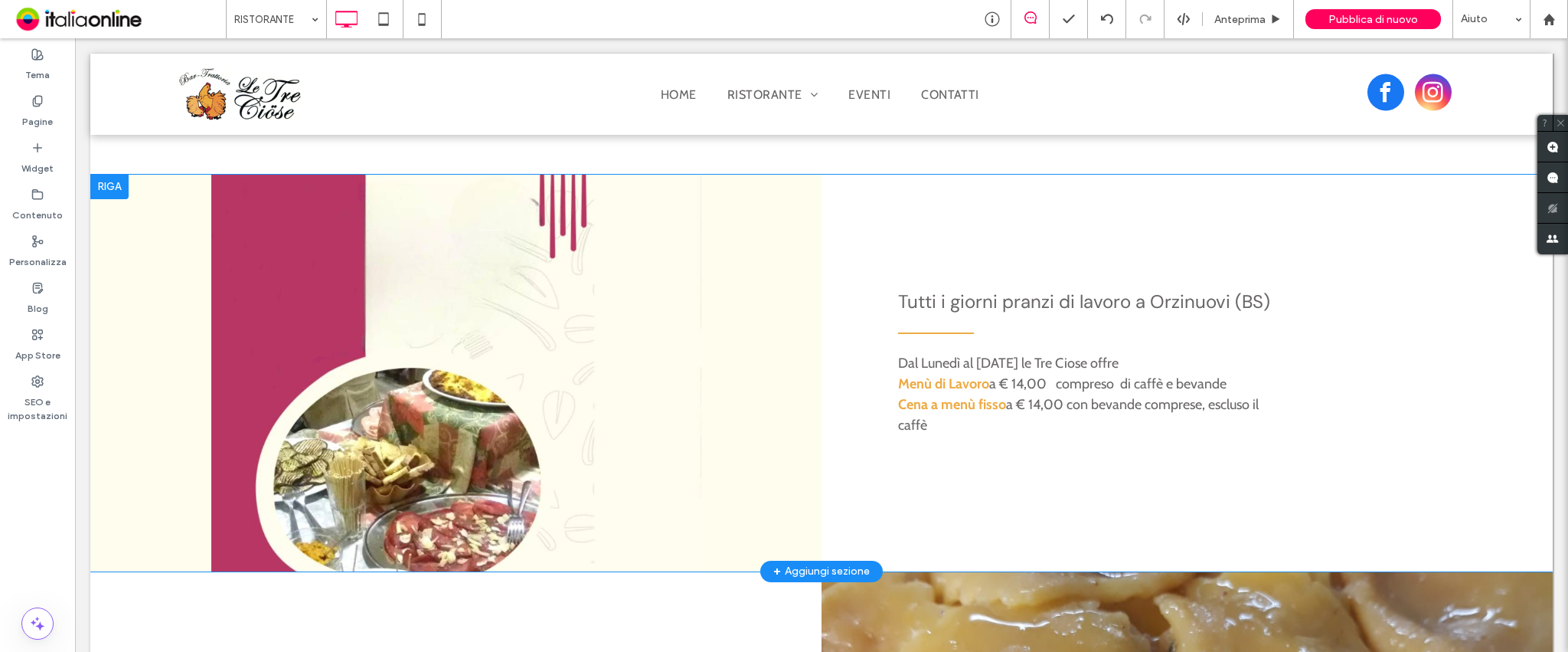
click at [292, 254] on div "Click To Paste" at bounding box center [456, 373] width 731 height 397
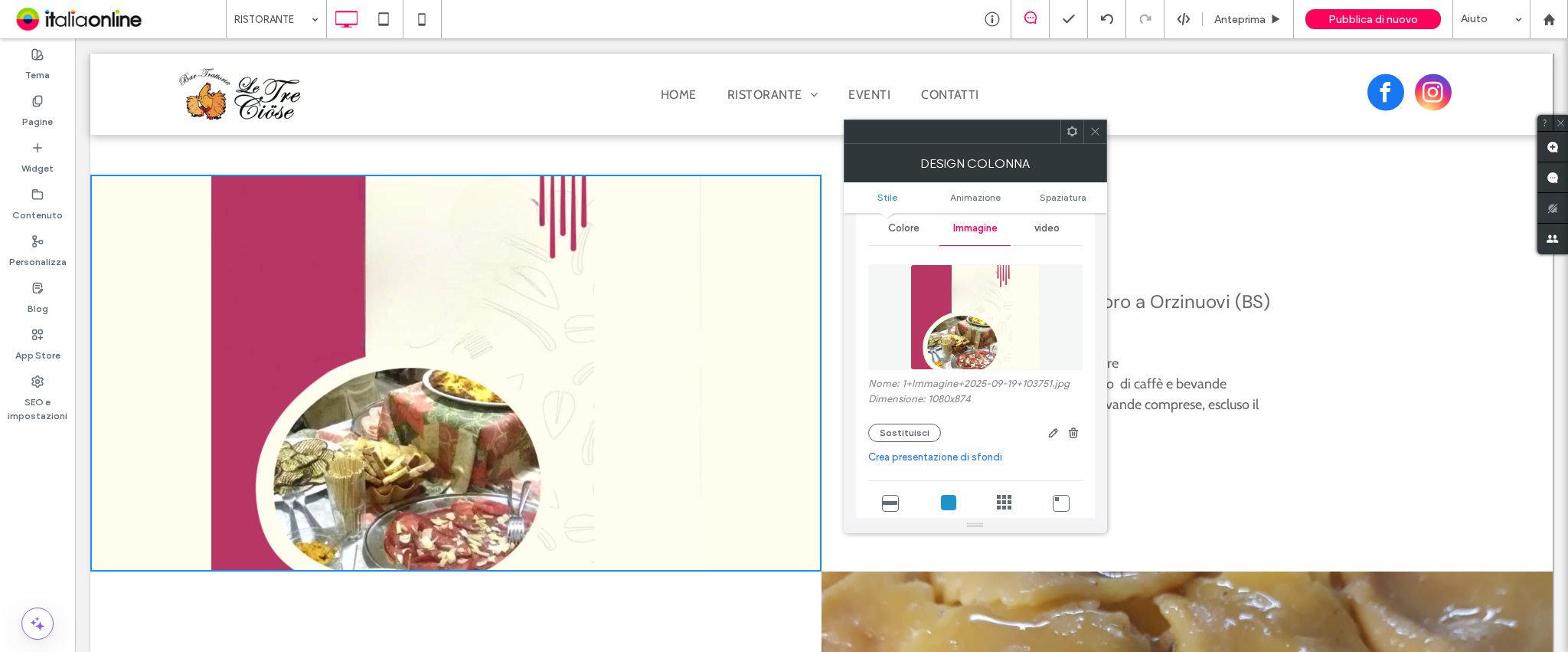
scroll to position [102, 0]
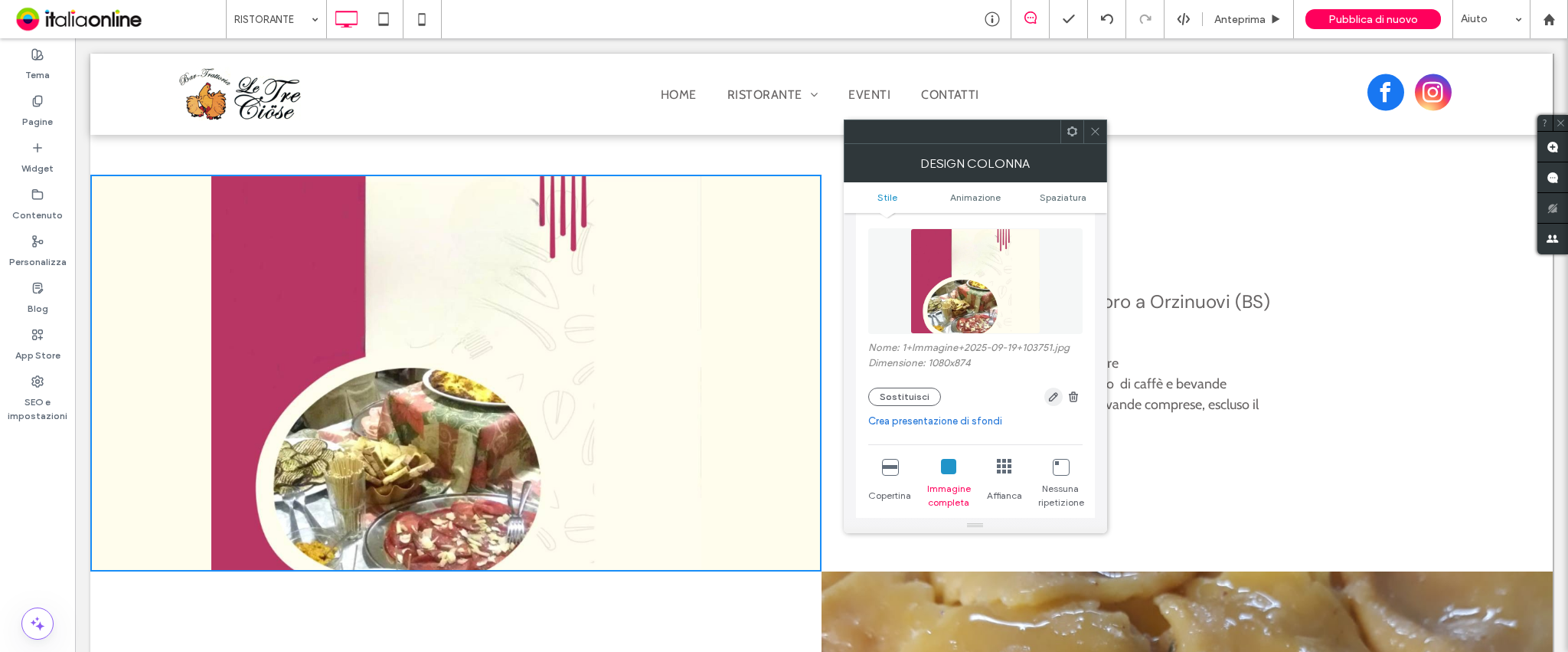
click at [1050, 400] on icon "button" at bounding box center [1053, 397] width 12 height 12
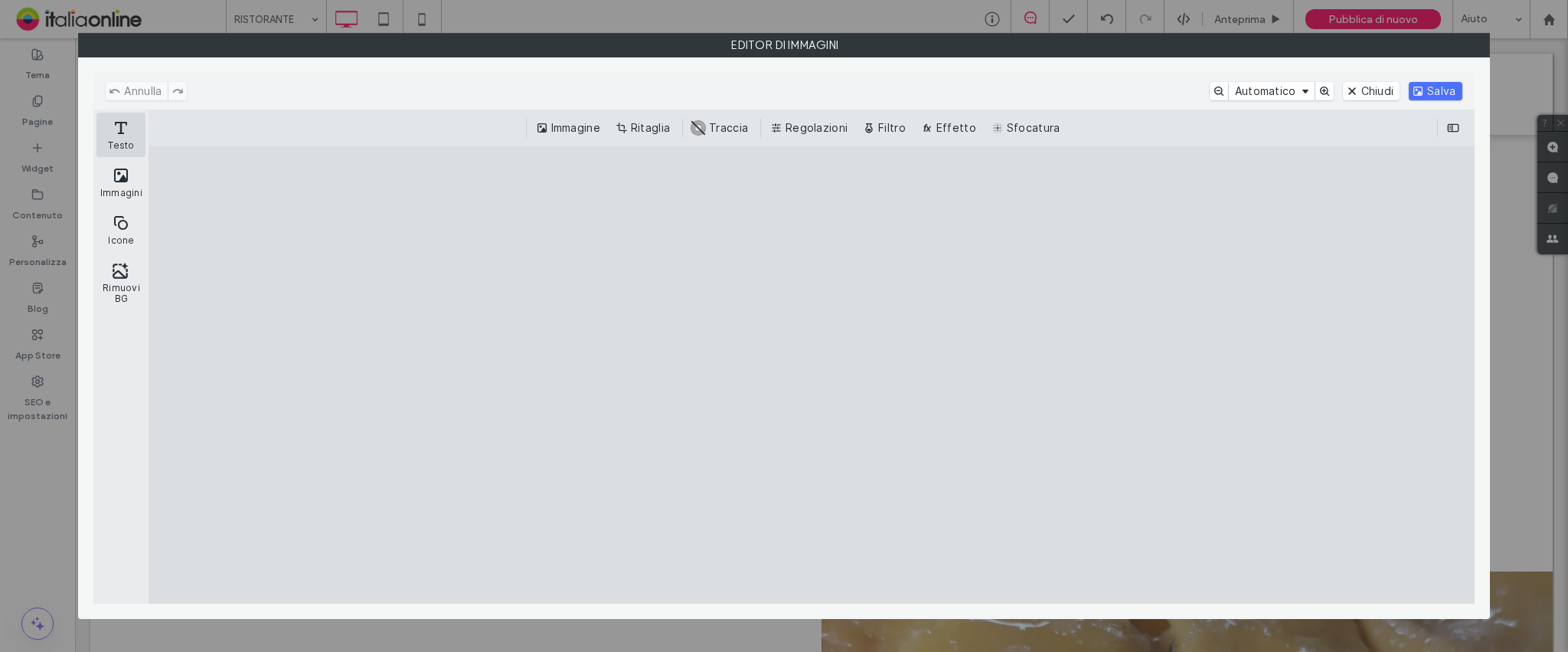
click at [113, 118] on button "Testo" at bounding box center [121, 134] width 49 height 44
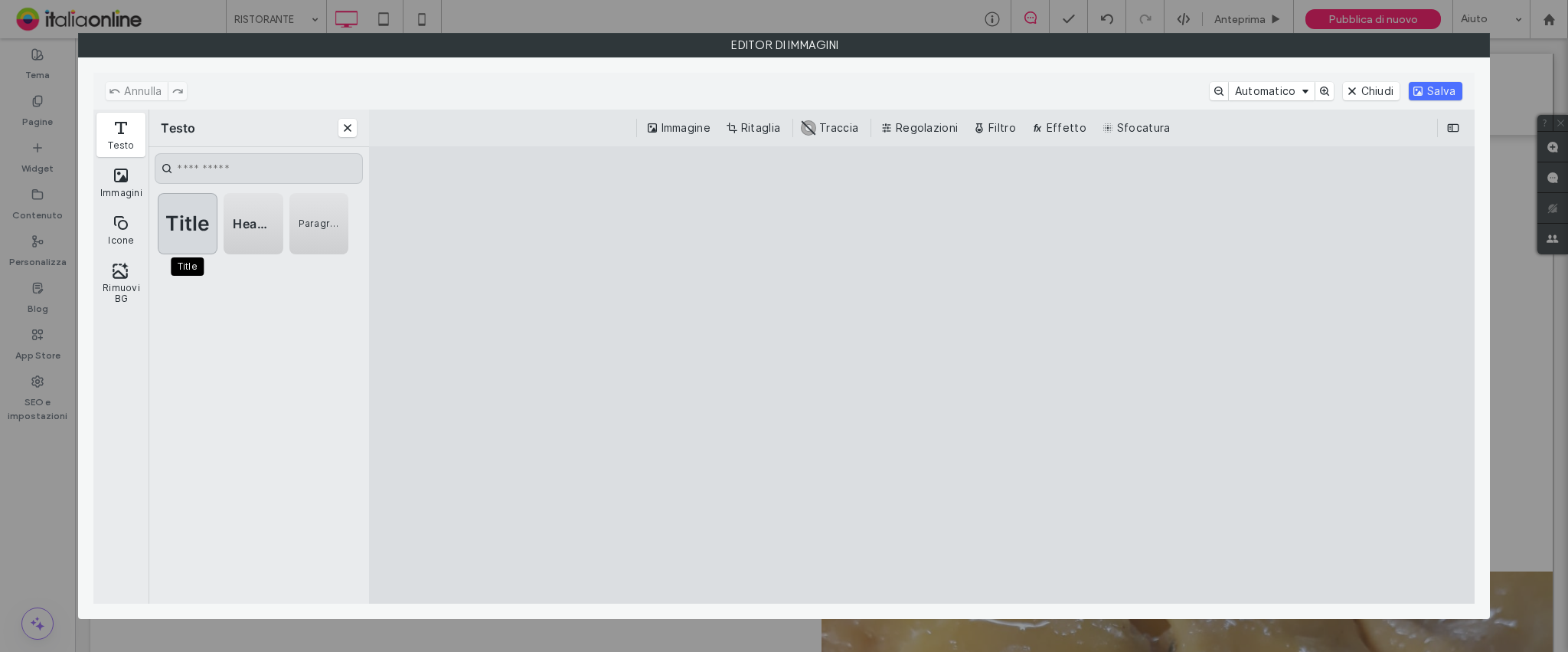
click at [197, 213] on div "Title" at bounding box center [187, 224] width 60 height 61
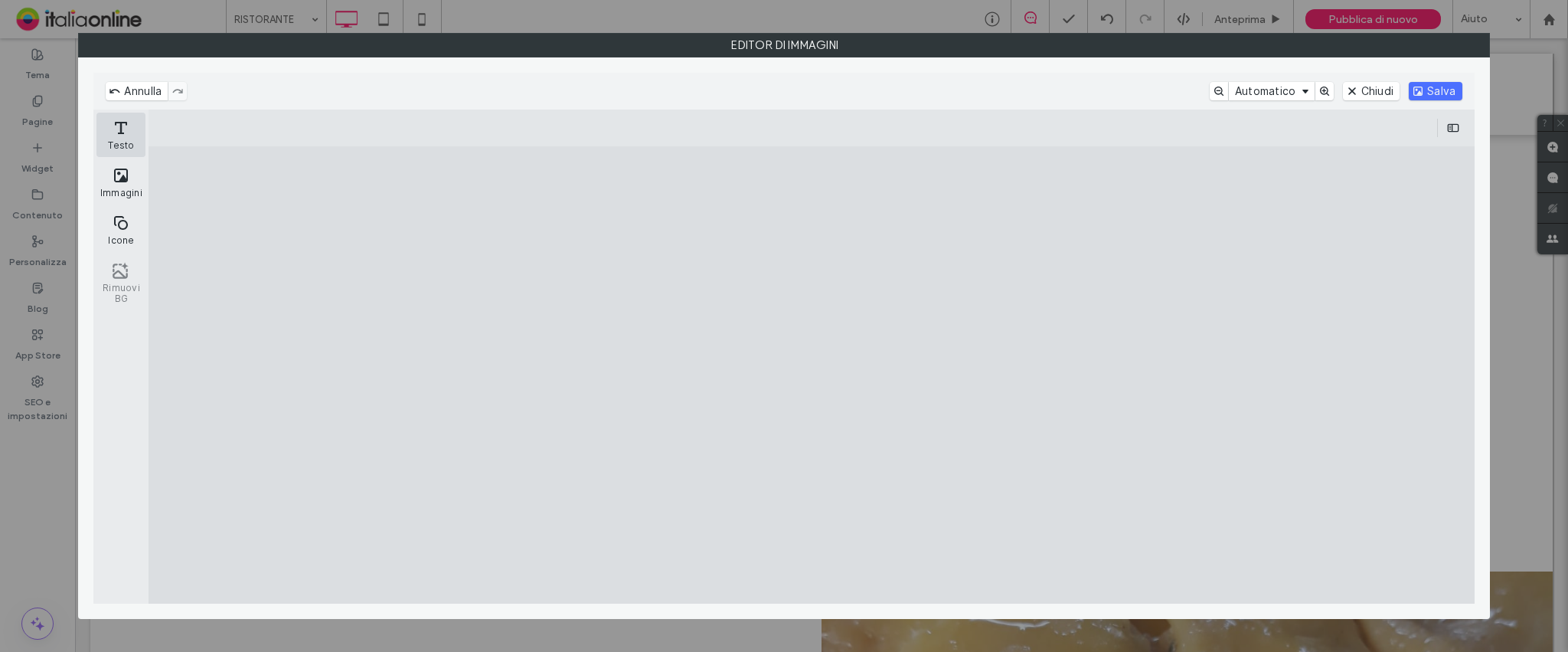
click at [130, 123] on button "Testo" at bounding box center [121, 134] width 49 height 44
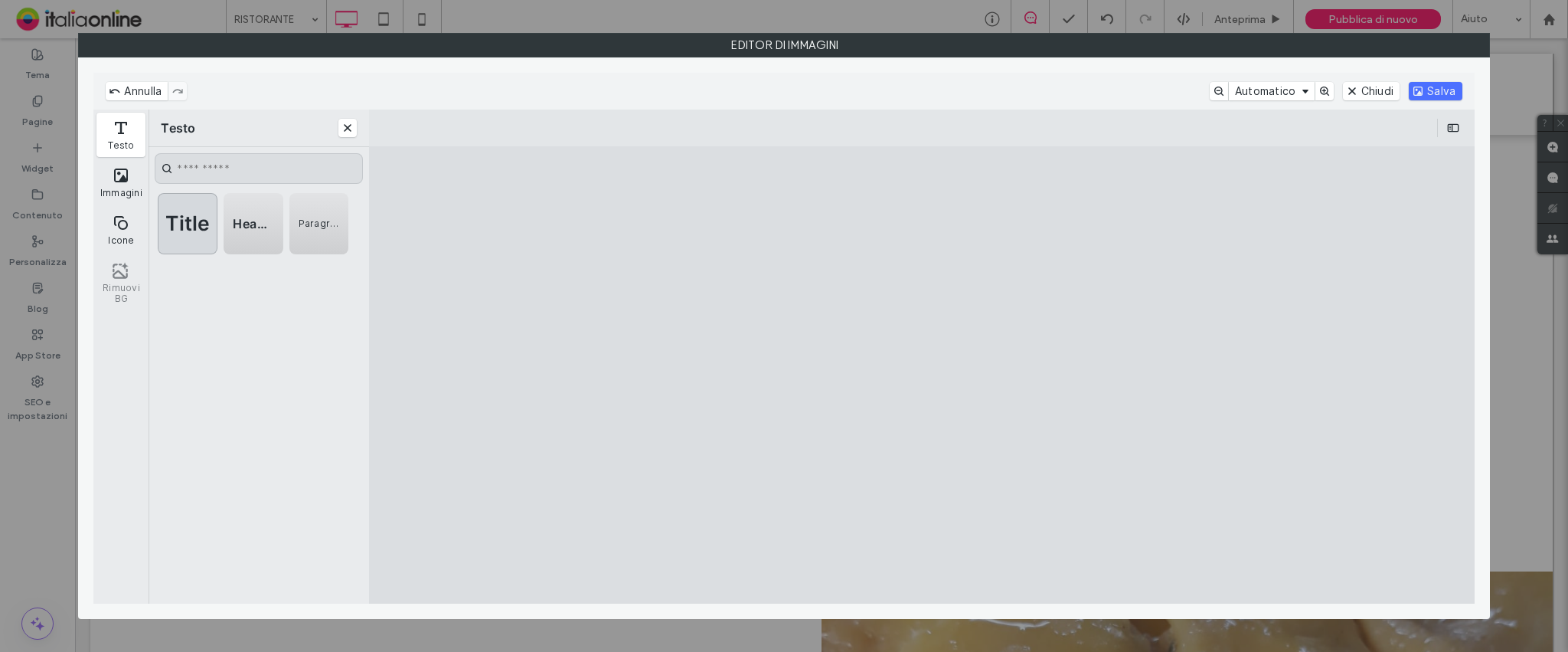
click at [174, 230] on span "Title" at bounding box center [188, 223] width 45 height 17
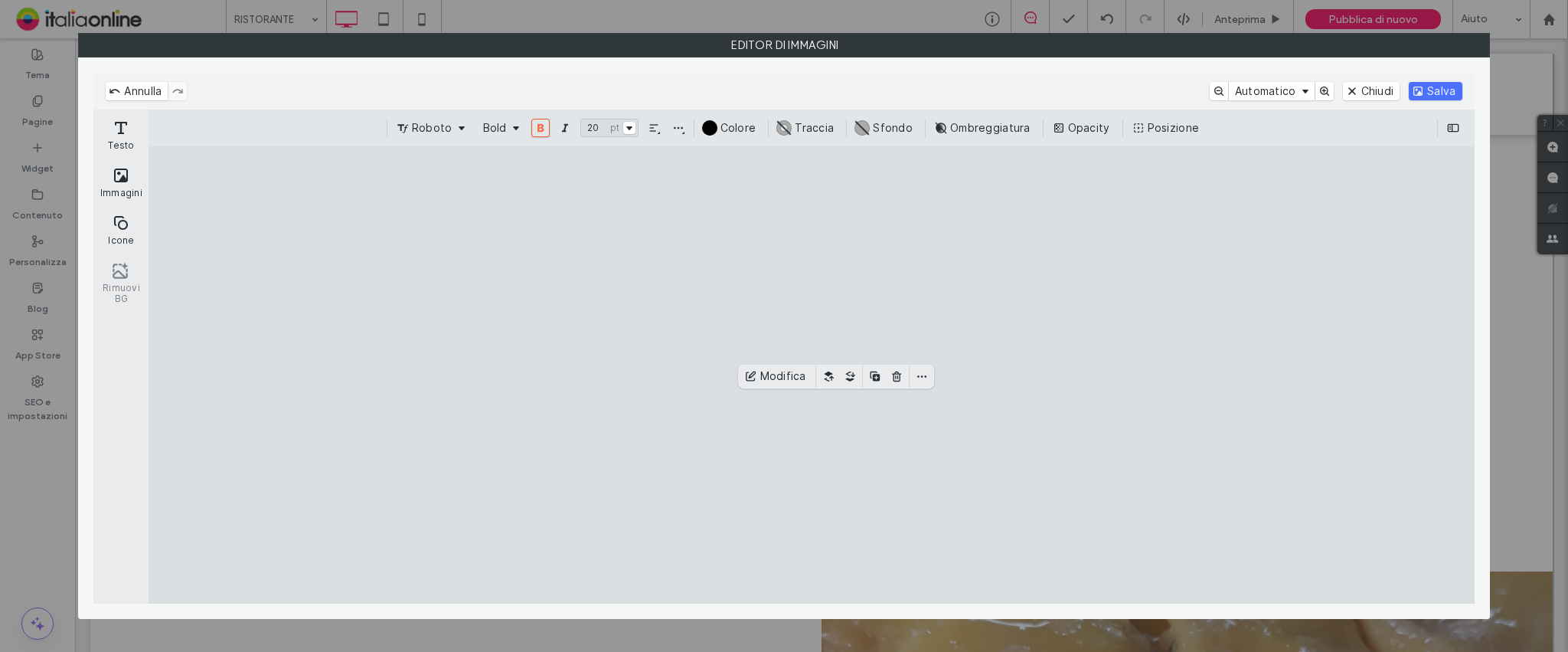
click at [812, 374] on cesdk-canvas "Editor / piattaforma / website builder canvas" at bounding box center [812, 374] width 0 height 0
click at [779, 377] on button "Modifica" at bounding box center [776, 376] width 70 height 18
drag, startPoint x: 770, startPoint y: 413, endPoint x: 688, endPoint y: 413, distance: 82.0
click at [812, 374] on cesdk-canvas "Editor / piattaforma / website builder canvas" at bounding box center [812, 374] width 0 height 0
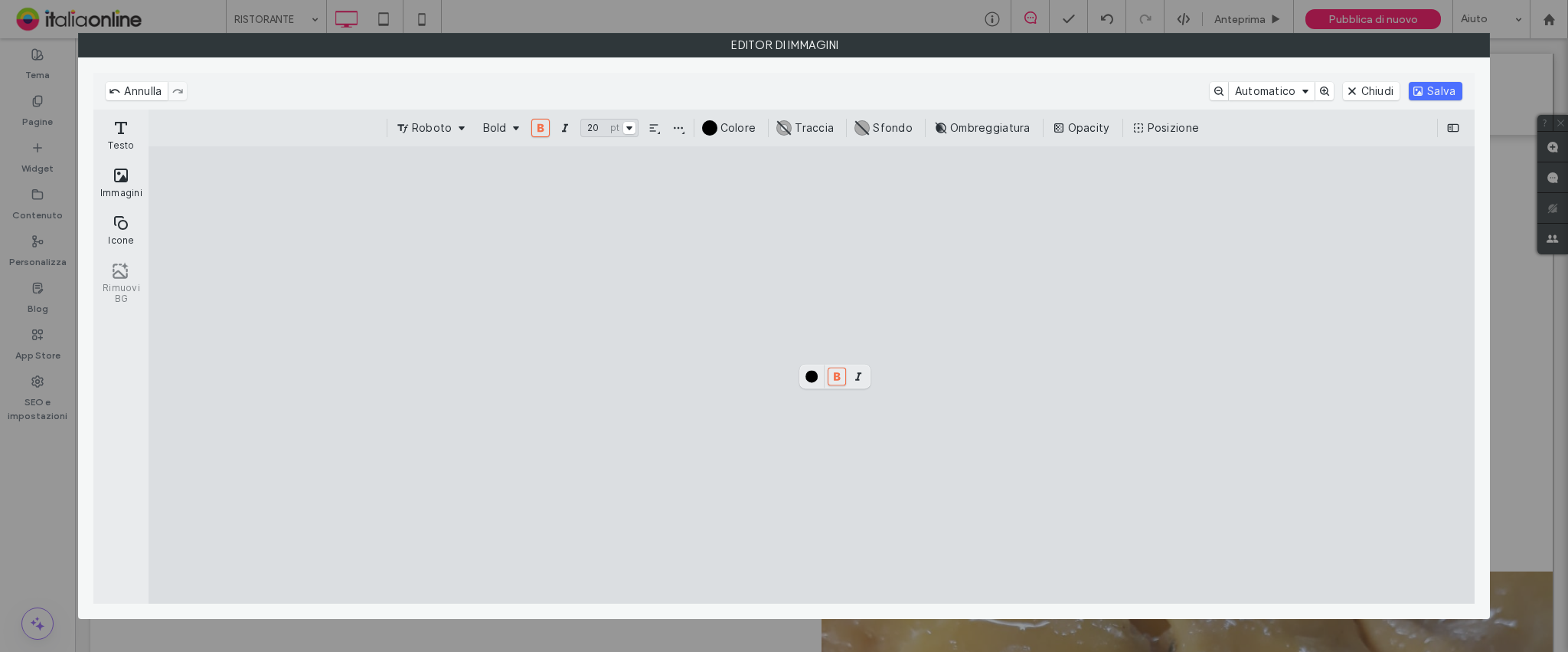
click at [812, 374] on cesdk-canvas "Editor / piattaforma / website builder canvas" at bounding box center [812, 374] width 0 height 0
drag, startPoint x: 806, startPoint y: 427, endPoint x: 720, endPoint y: 221, distance: 223.2
click at [812, 374] on cesdk-canvas "Editor / piattaforma / website builder canvas" at bounding box center [812, 374] width 0 height 0
drag, startPoint x: 888, startPoint y: 402, endPoint x: 830, endPoint y: 329, distance: 93.2
click at [812, 374] on cesdk-canvas "Editor / piattaforma / website builder canvas" at bounding box center [812, 374] width 0 height 0
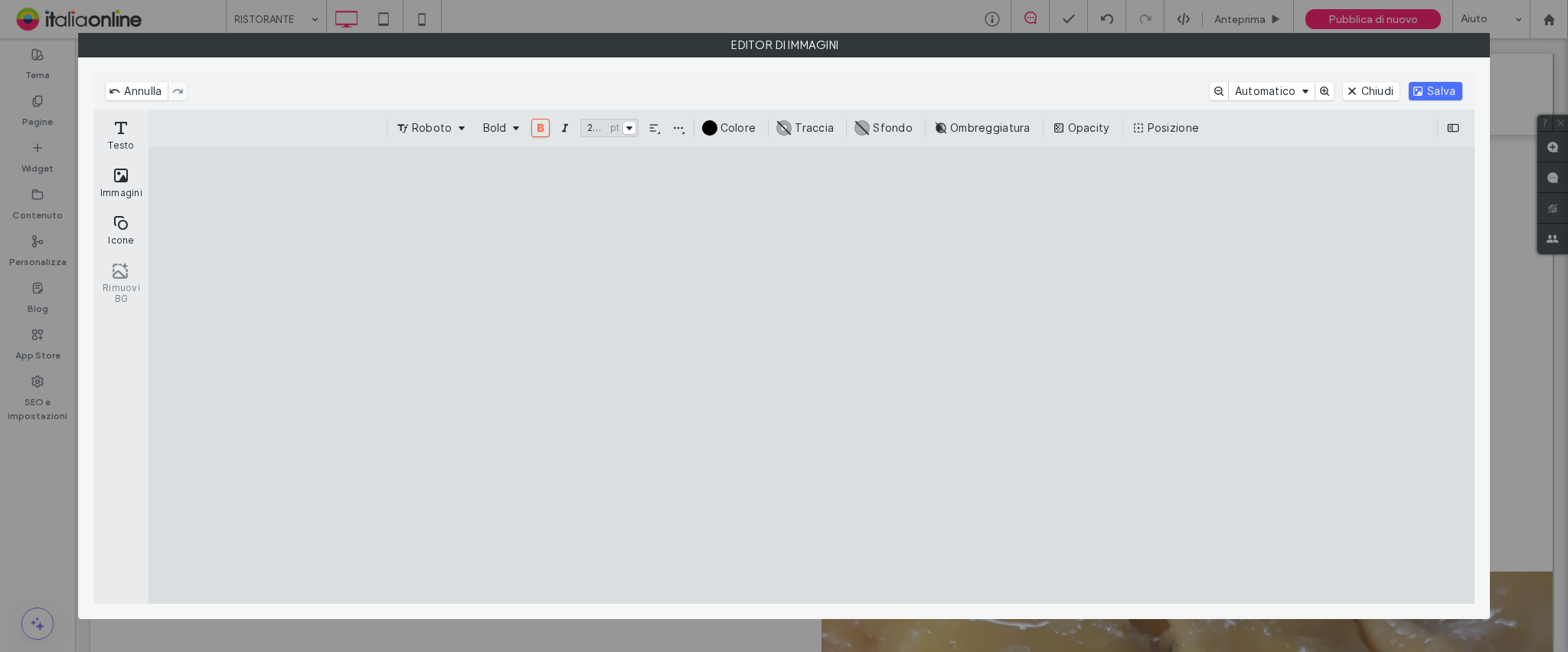
click at [812, 374] on cesdk-canvas "Editor / piattaforma / website builder canvas" at bounding box center [812, 374] width 0 height 0
type input "*****"
drag, startPoint x: 889, startPoint y: 411, endPoint x: 848, endPoint y: 335, distance: 86.4
click at [812, 374] on cesdk-canvas "Editor / piattaforma / website builder canvas" at bounding box center [812, 374] width 0 height 0
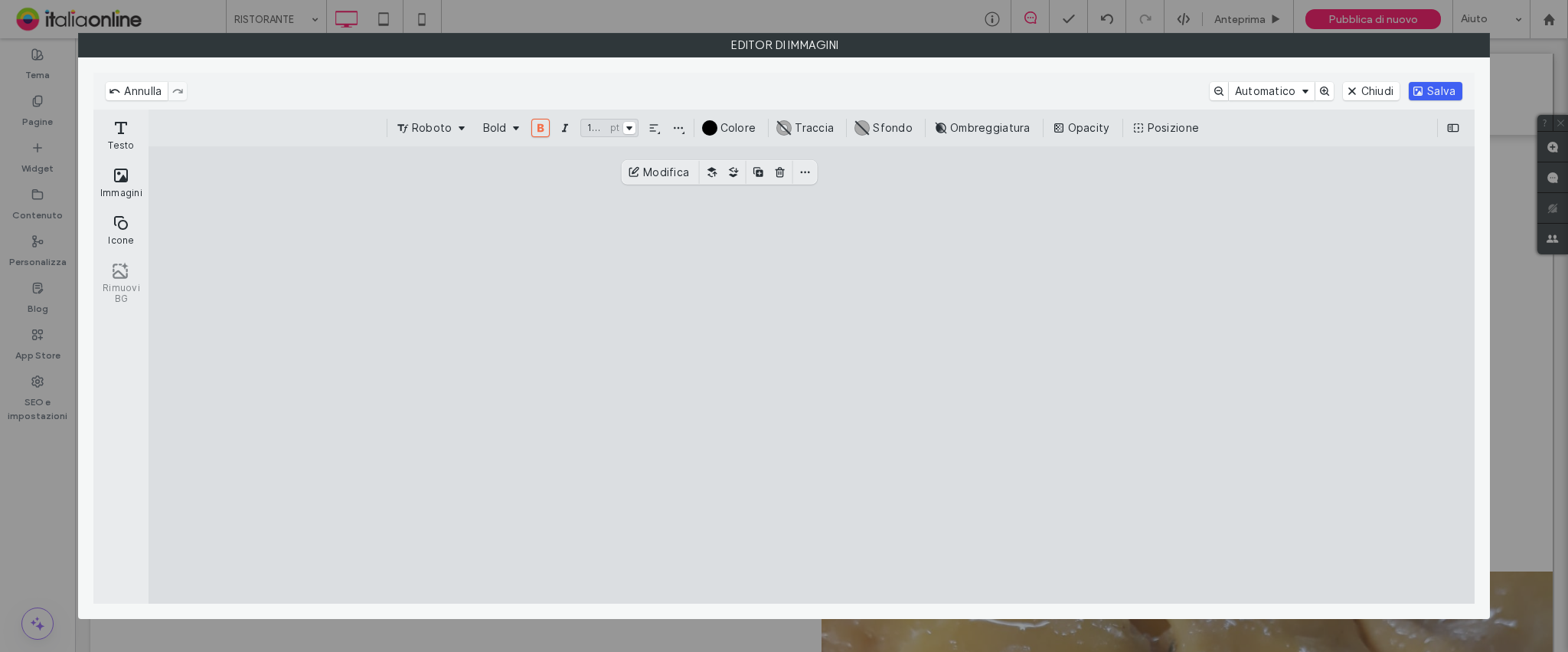
click at [1422, 92] on button "Salva" at bounding box center [1435, 91] width 53 height 18
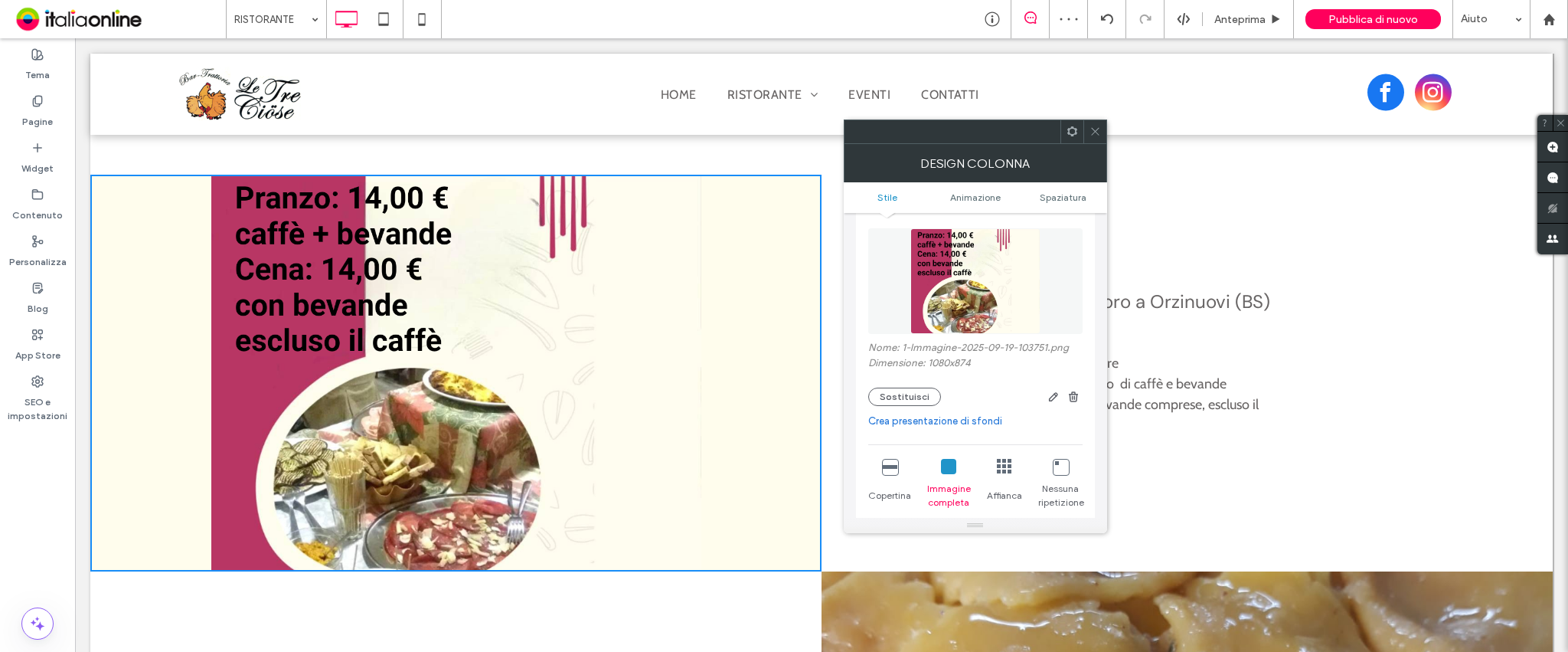
click at [1097, 132] on icon at bounding box center [1095, 131] width 11 height 11
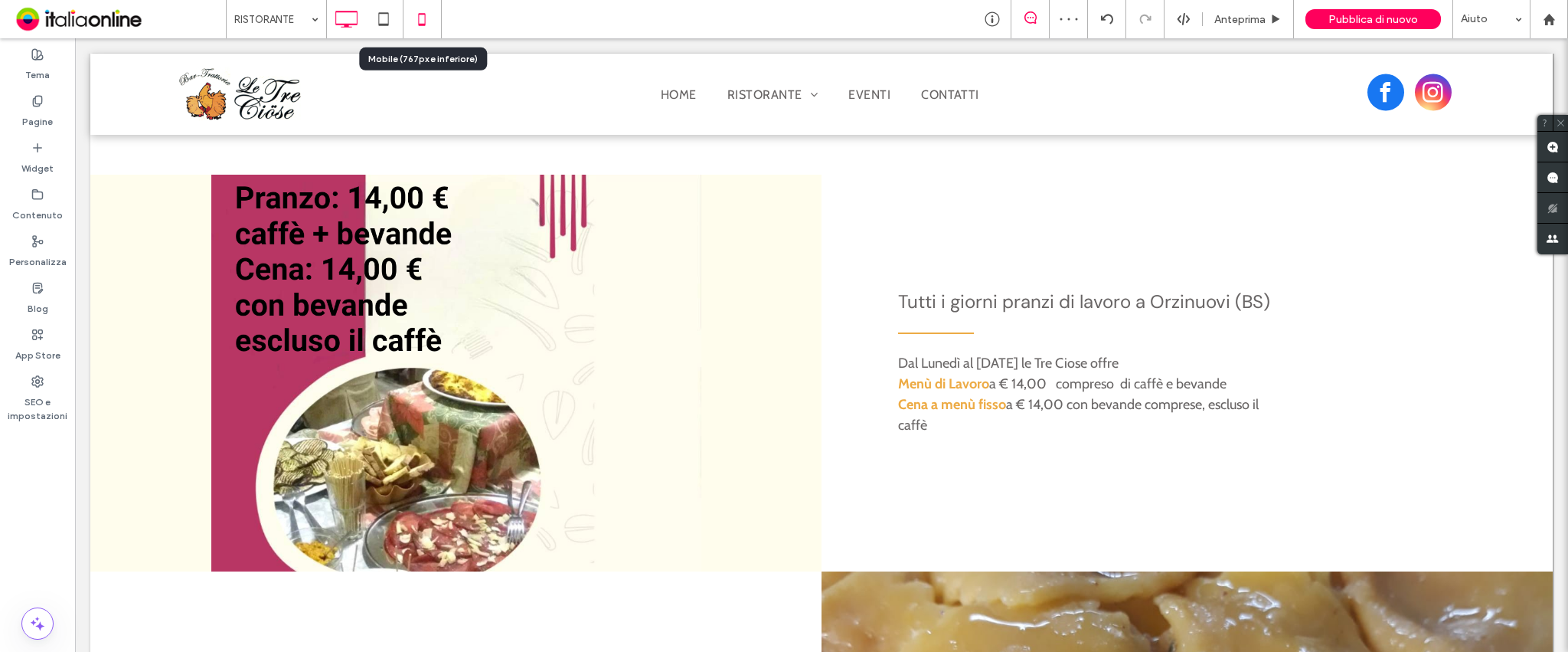
click at [425, 23] on use at bounding box center [422, 19] width 7 height 12
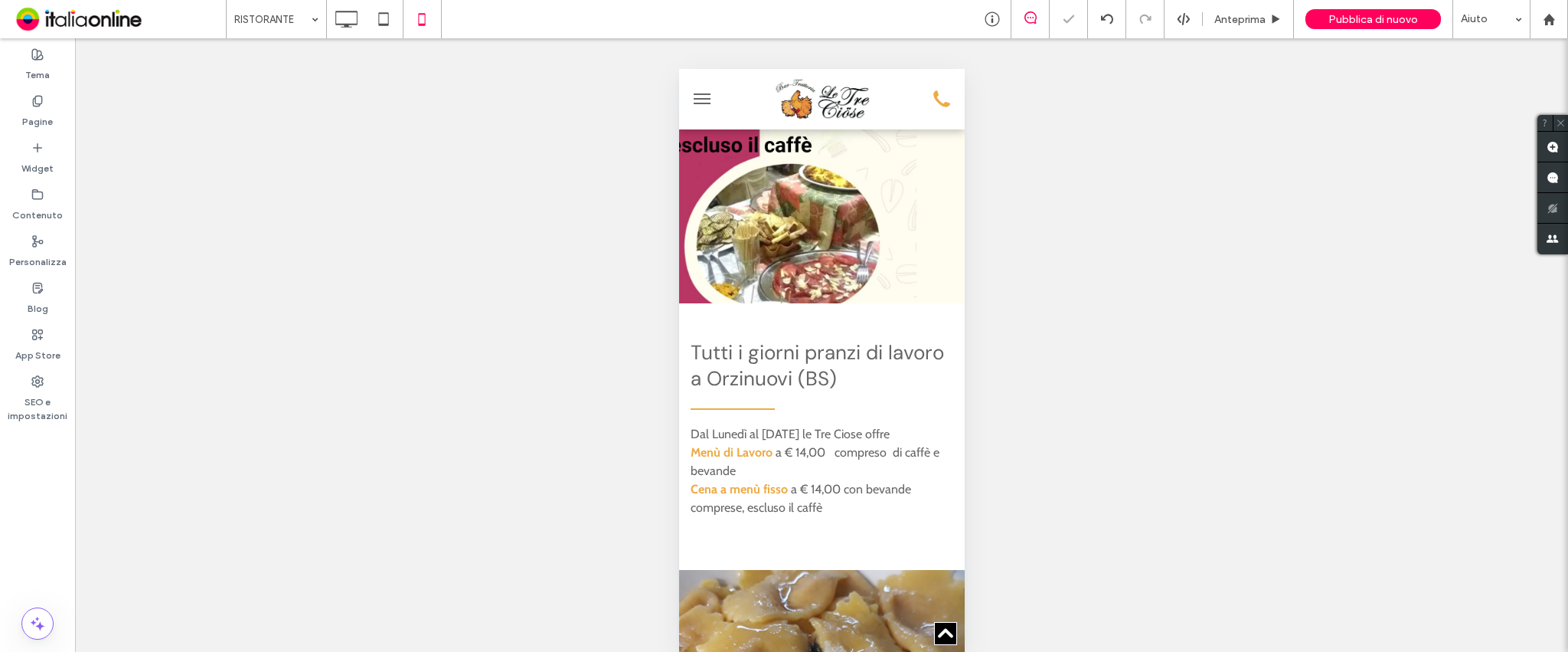
scroll to position [510, 0]
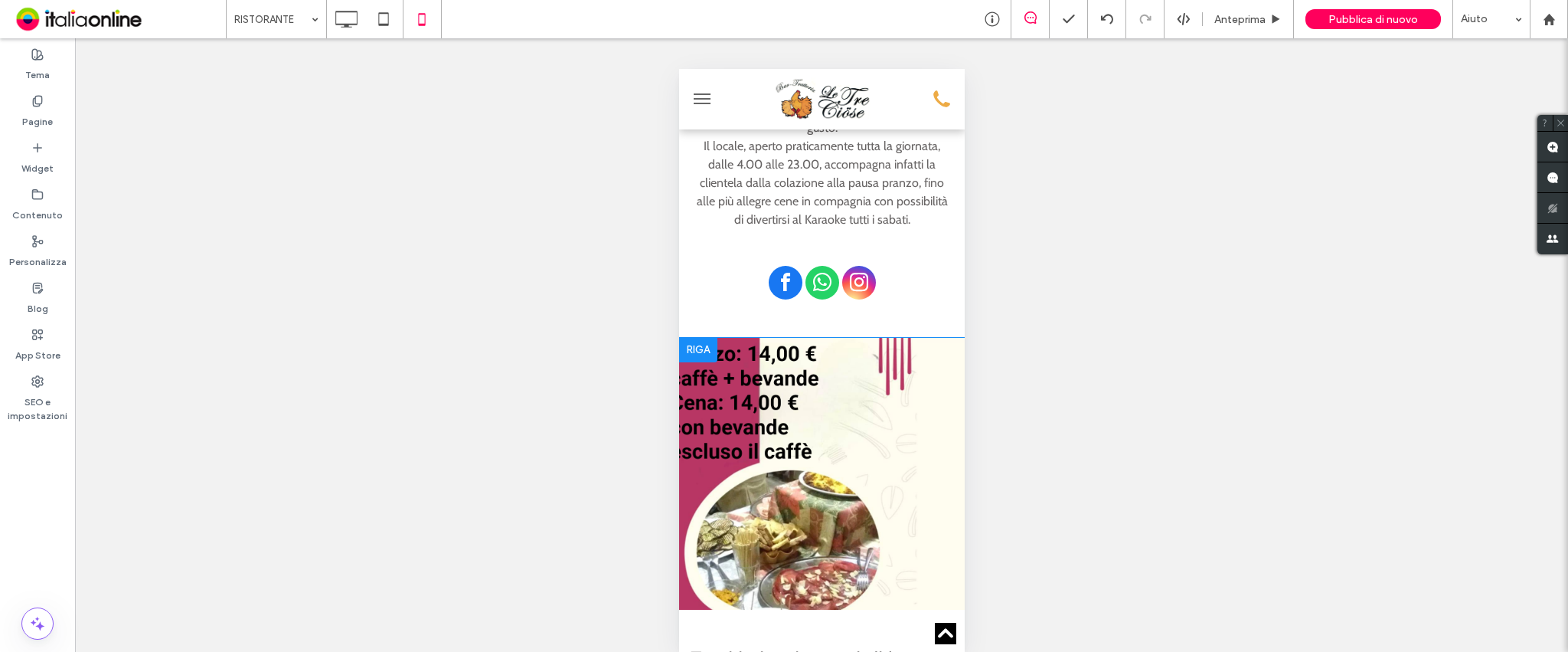
click at [747, 393] on div "Click To Paste" at bounding box center [821, 474] width 285 height 272
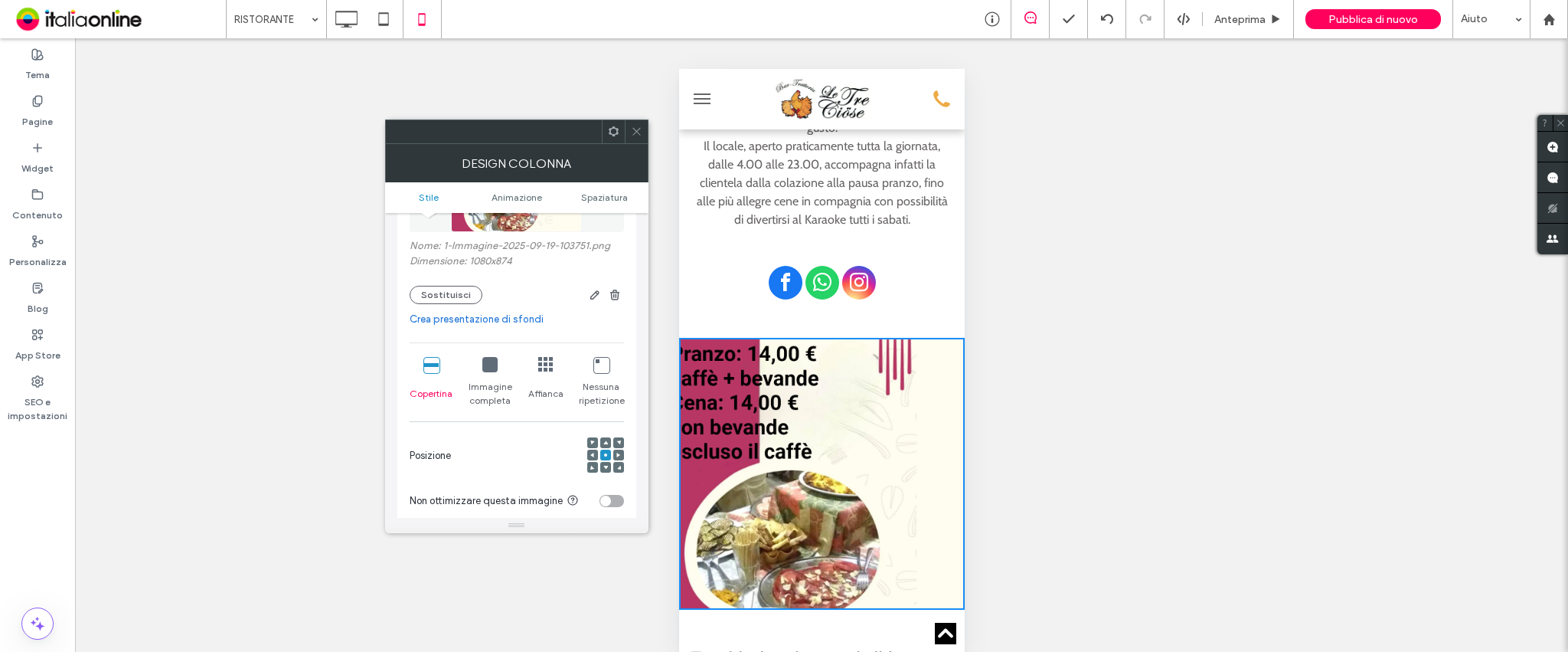
scroll to position [0, 0]
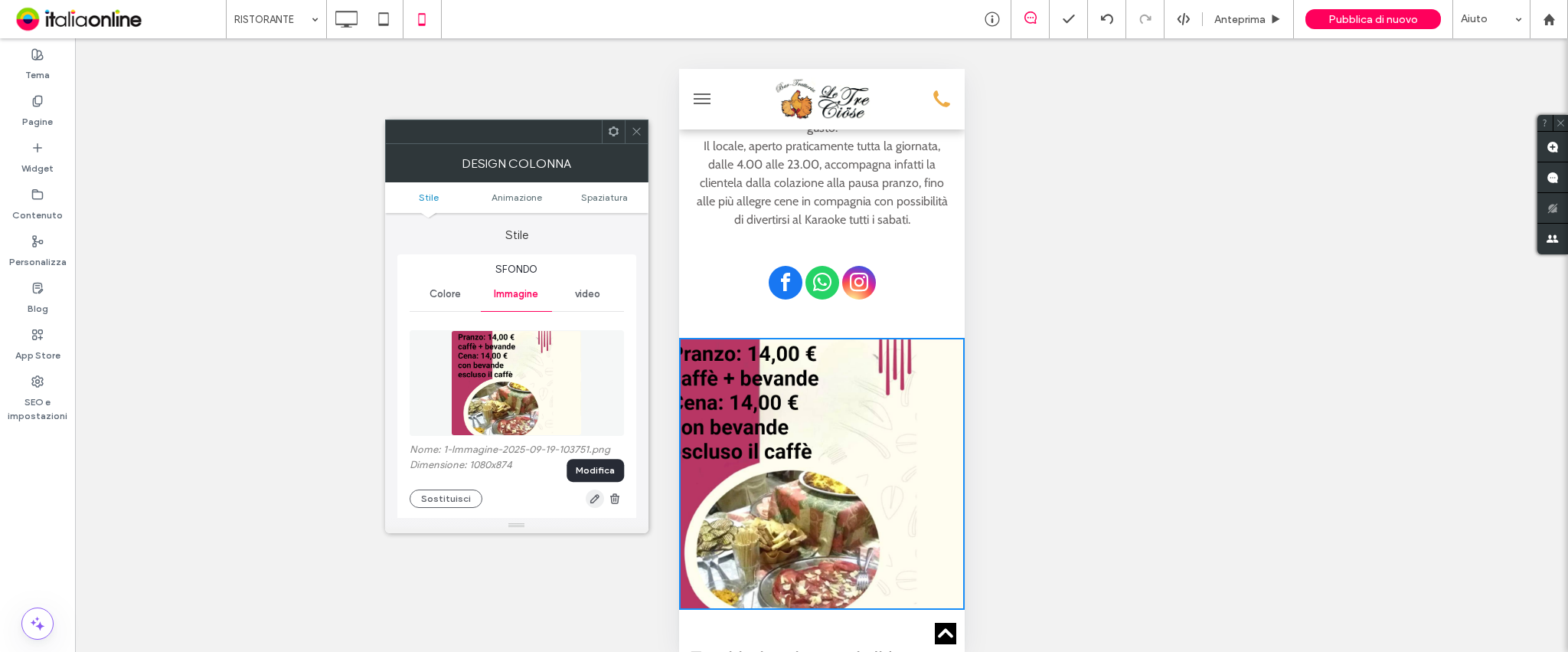
click at [594, 499] on use "button" at bounding box center [593, 498] width 10 height 10
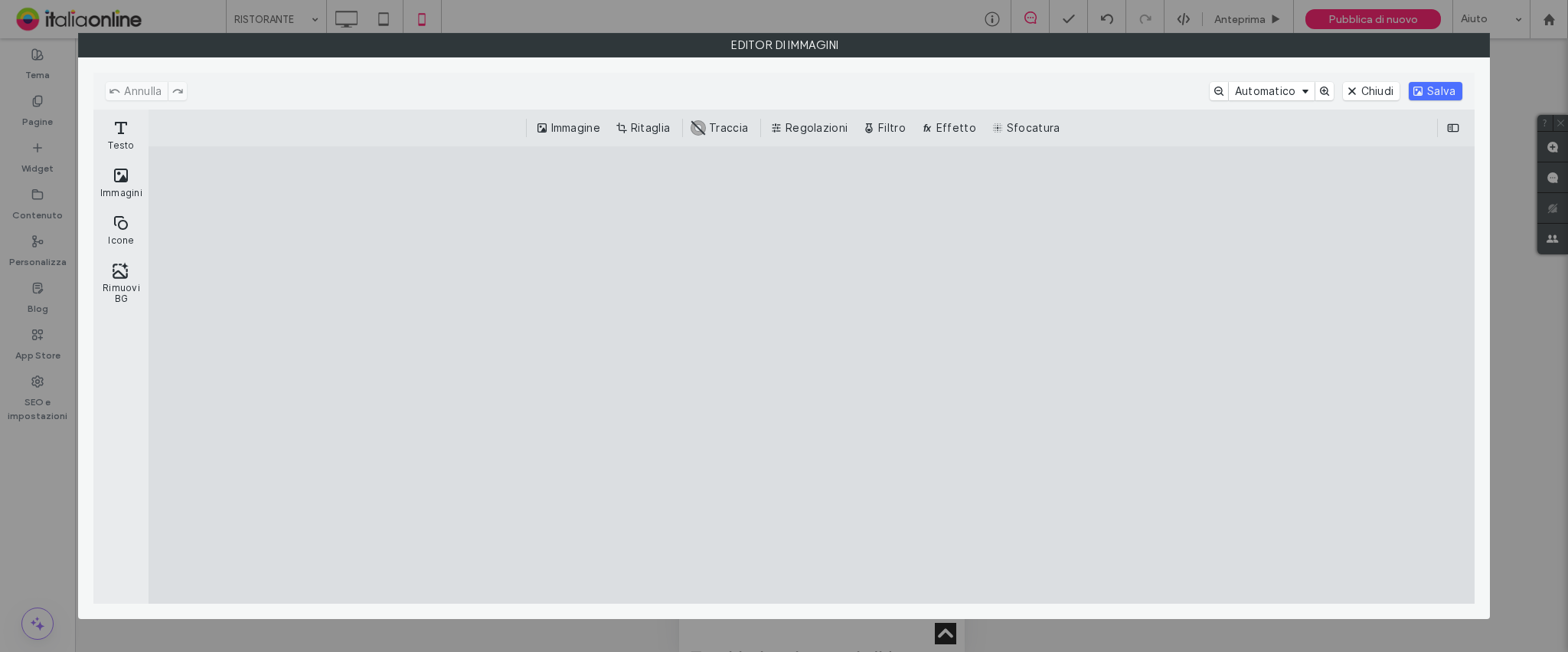
click at [812, 374] on cesdk-canvas "Editor / piattaforma / website builder canvas" at bounding box center [812, 374] width 0 height 0
drag, startPoint x: 675, startPoint y: 317, endPoint x: 690, endPoint y: 317, distance: 15.0
click at [812, 374] on cesdk-canvas "Editor / piattaforma / website builder canvas" at bounding box center [812, 374] width 0 height 0
click at [646, 123] on button "Ritaglia" at bounding box center [644, 127] width 64 height 18
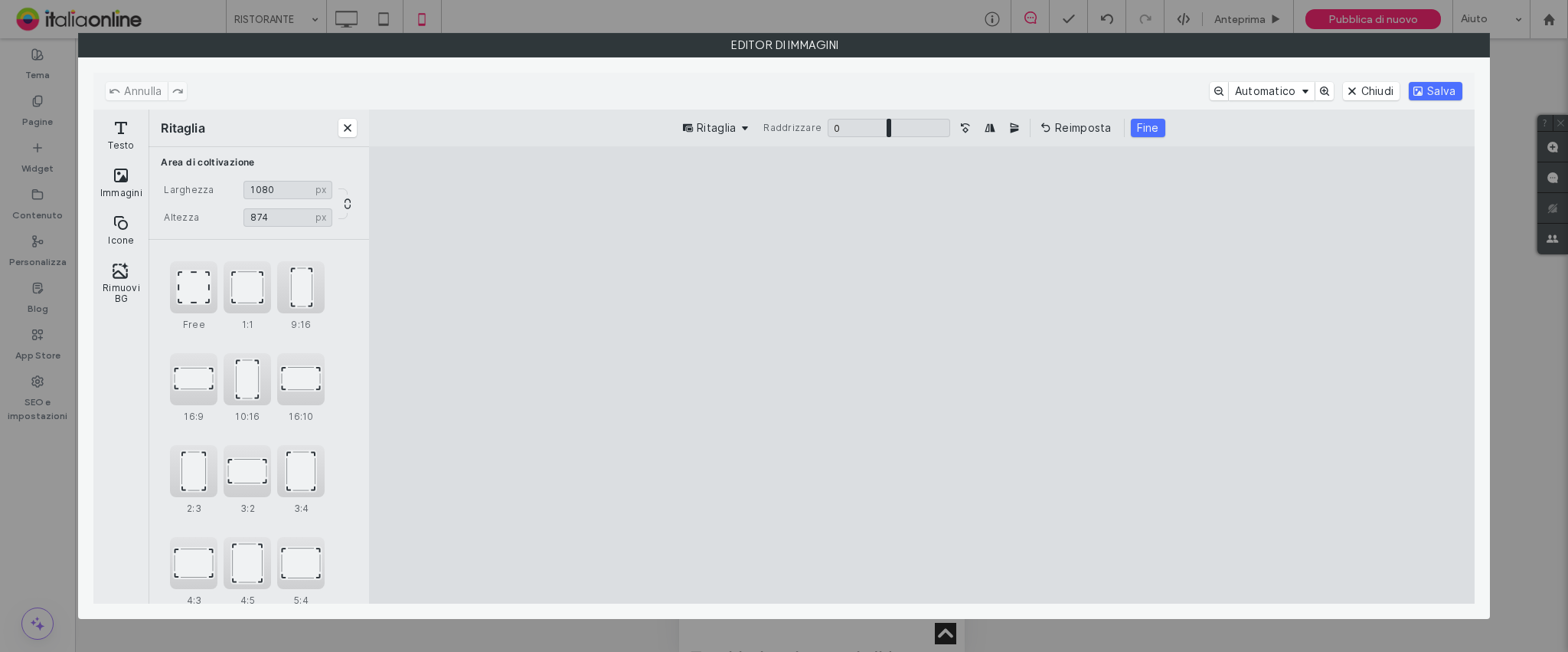
drag, startPoint x: 693, startPoint y: 373, endPoint x: 679, endPoint y: 366, distance: 15.7
click at [921, 374] on cesdk-canvas "Editor / piattaforma / website builder canvas" at bounding box center [921, 374] width 0 height 0
click at [251, 280] on div "1:1" at bounding box center [247, 287] width 48 height 52
type input "***"
drag, startPoint x: 736, startPoint y: 557, endPoint x: 649, endPoint y: 555, distance: 87.0
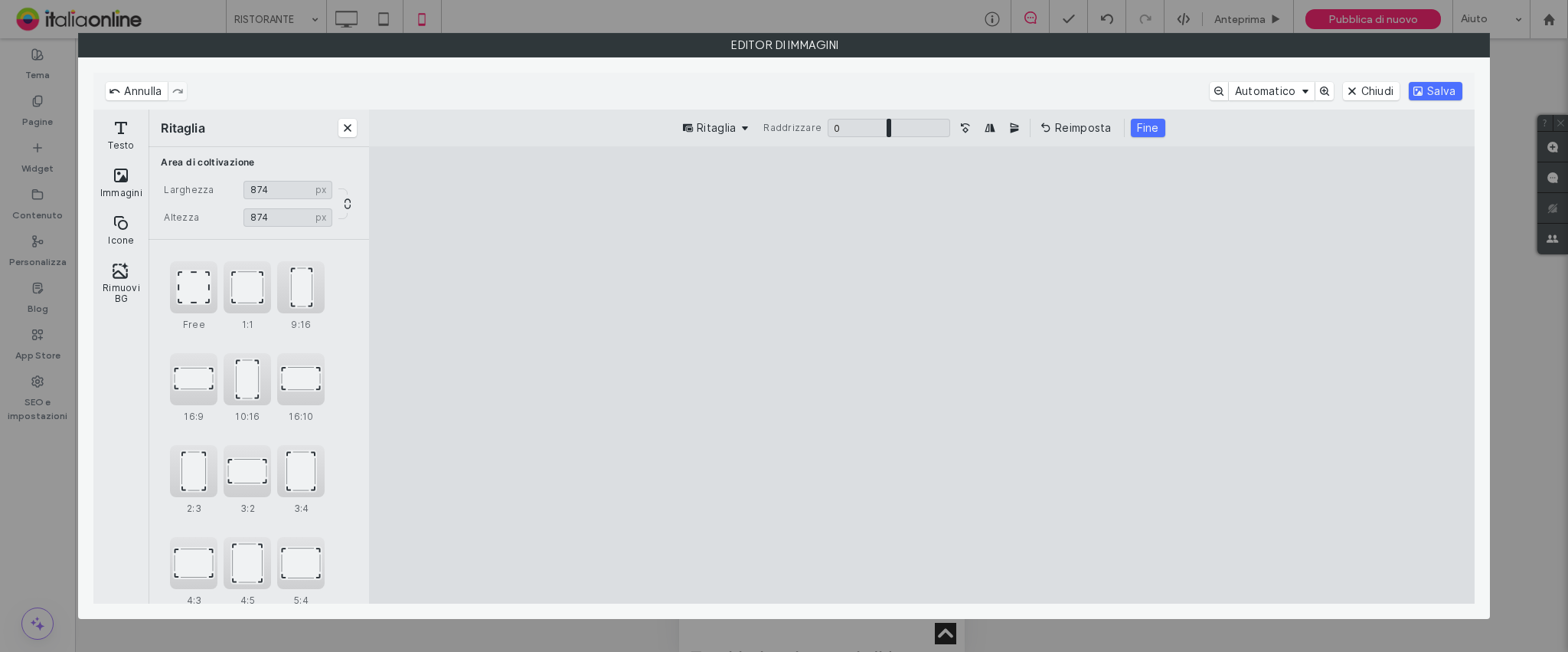
click at [921, 374] on cesdk-canvas "Editor / piattaforma / website builder canvas" at bounding box center [921, 374] width 0 height 0
click at [1377, 91] on button "Chiudi" at bounding box center [1371, 91] width 57 height 18
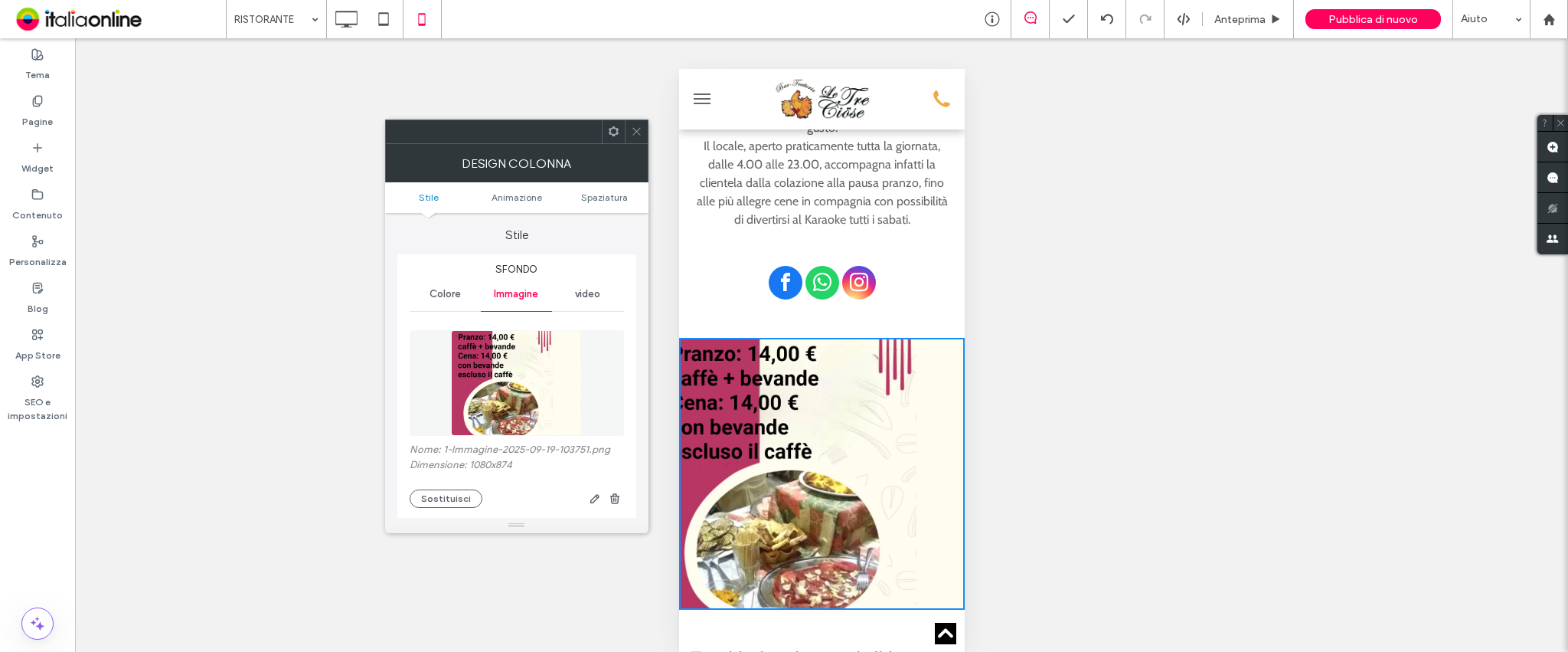
scroll to position [204, 0]
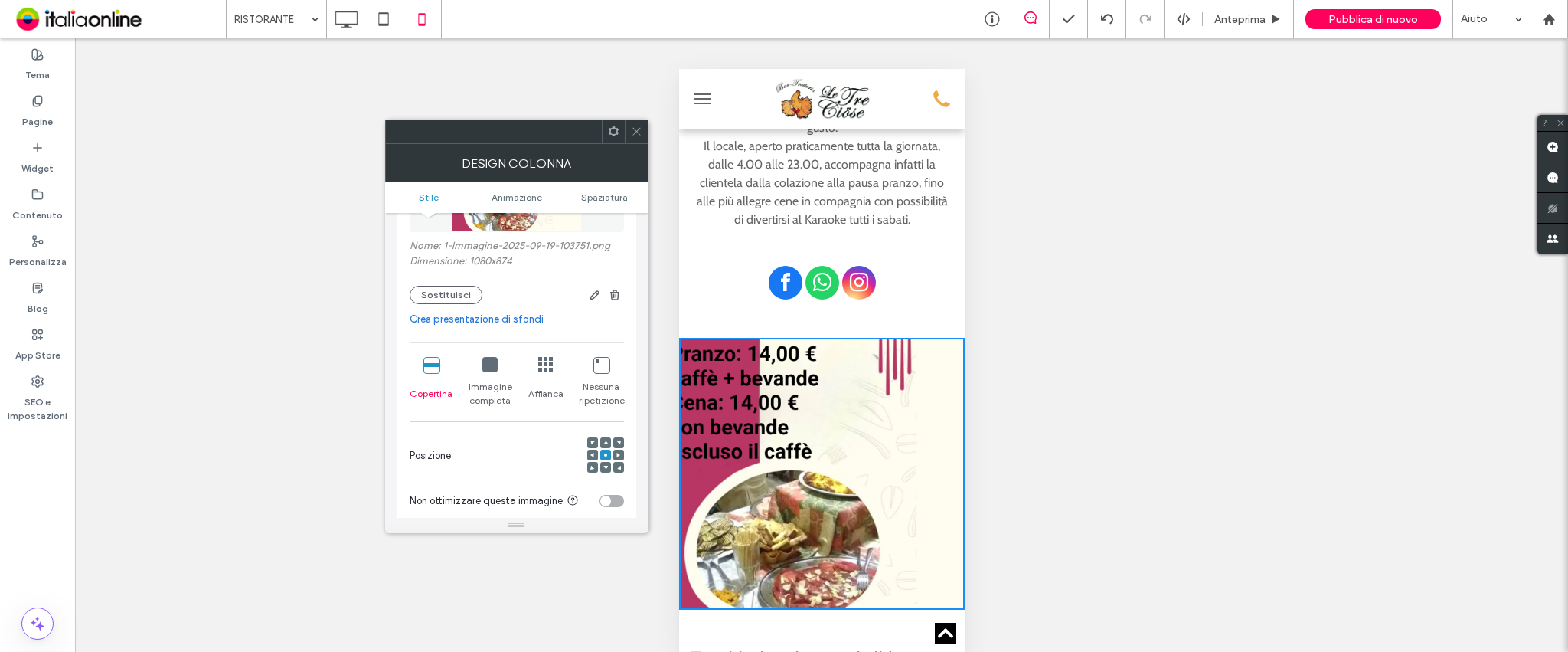
click at [488, 371] on icon at bounding box center [490, 365] width 16 height 16
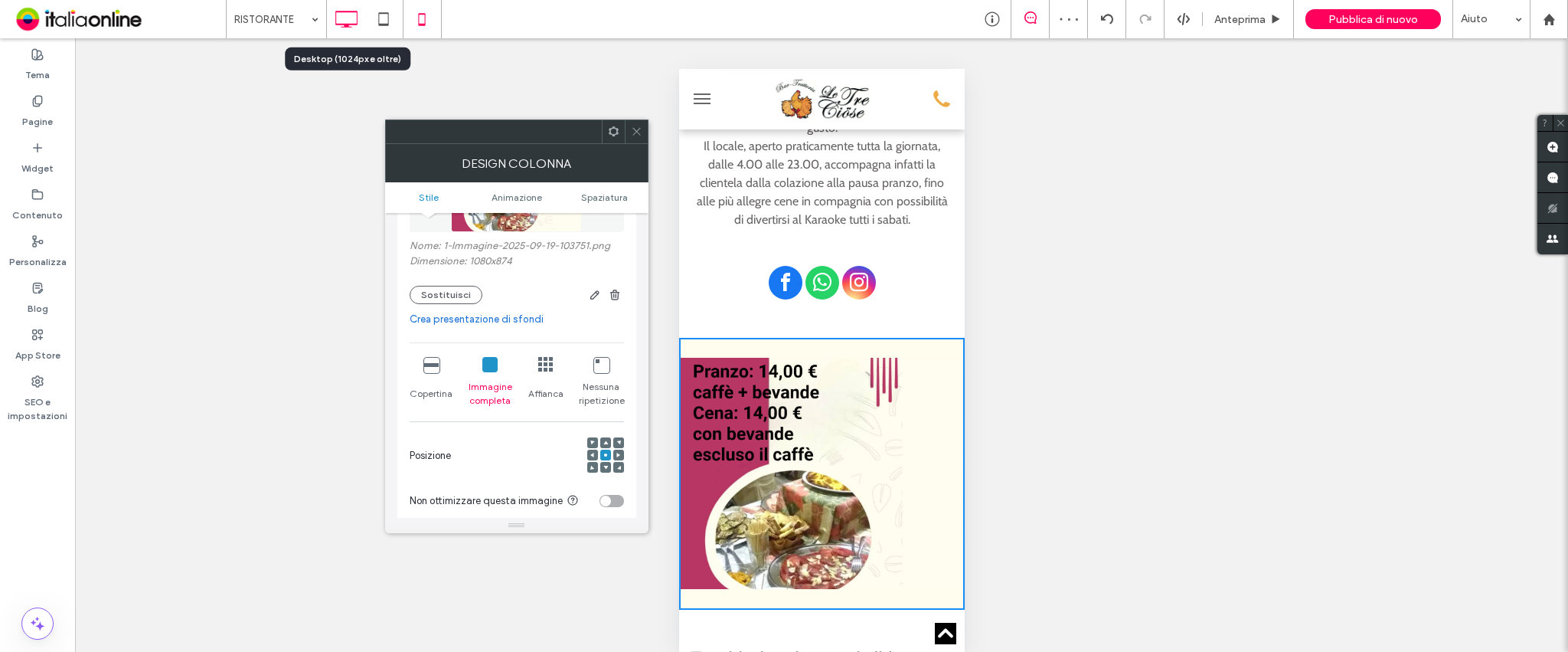
click at [343, 12] on icon at bounding box center [345, 18] width 30 height 30
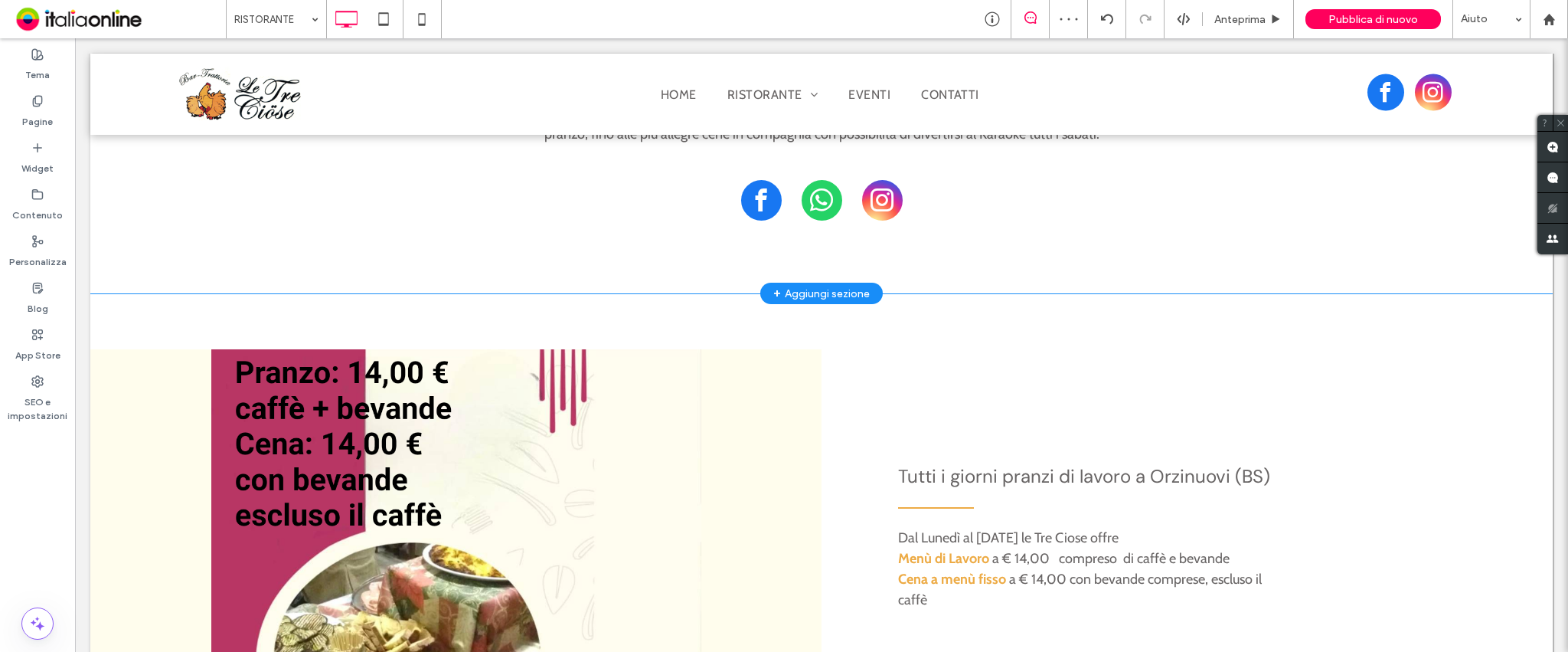
scroll to position [700, 0]
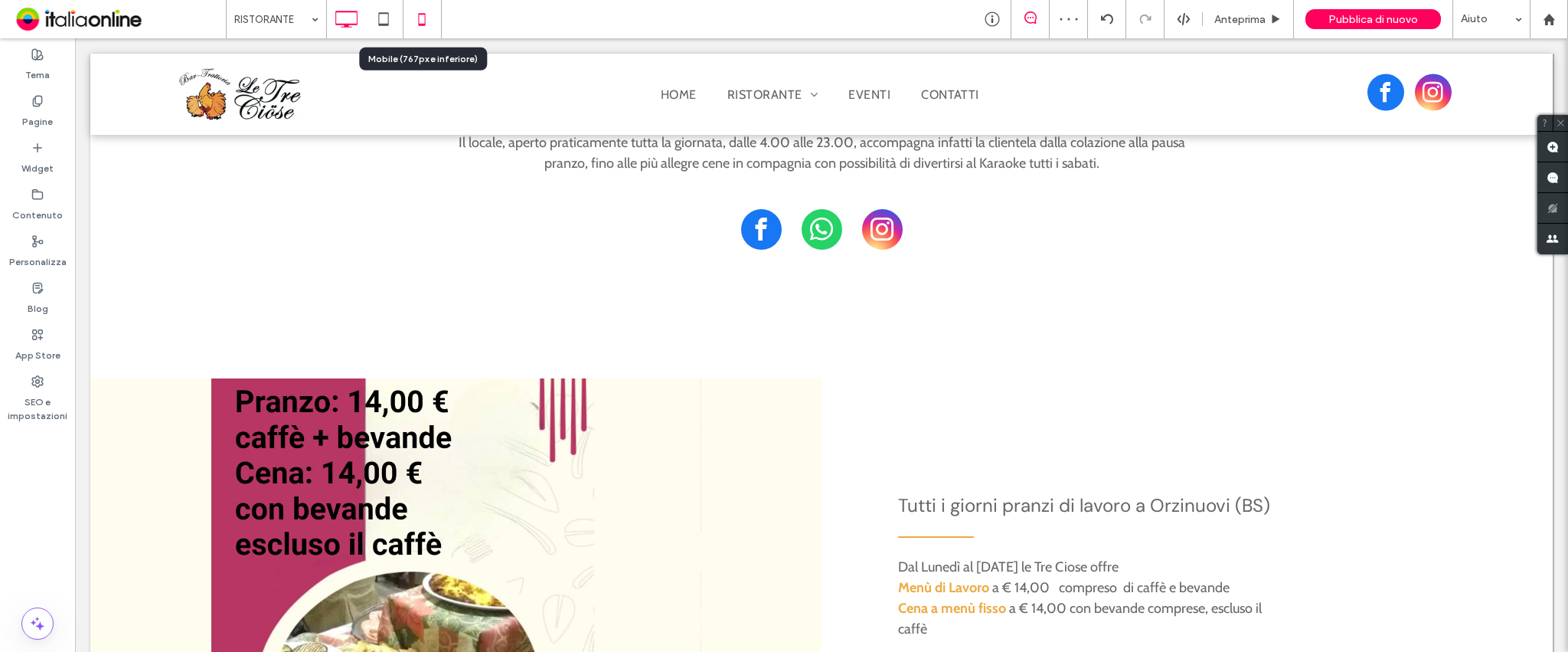
click at [424, 20] on icon at bounding box center [421, 18] width 30 height 30
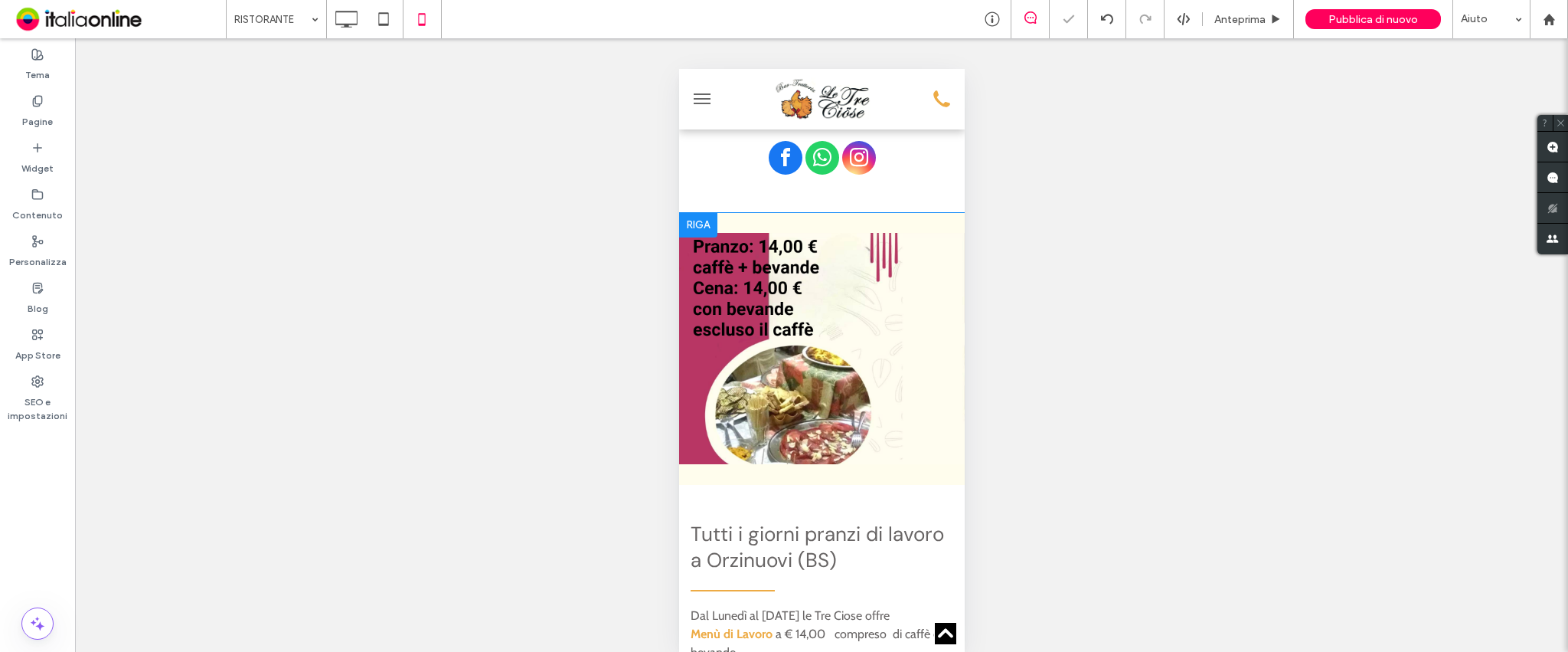
scroll to position [613, 0]
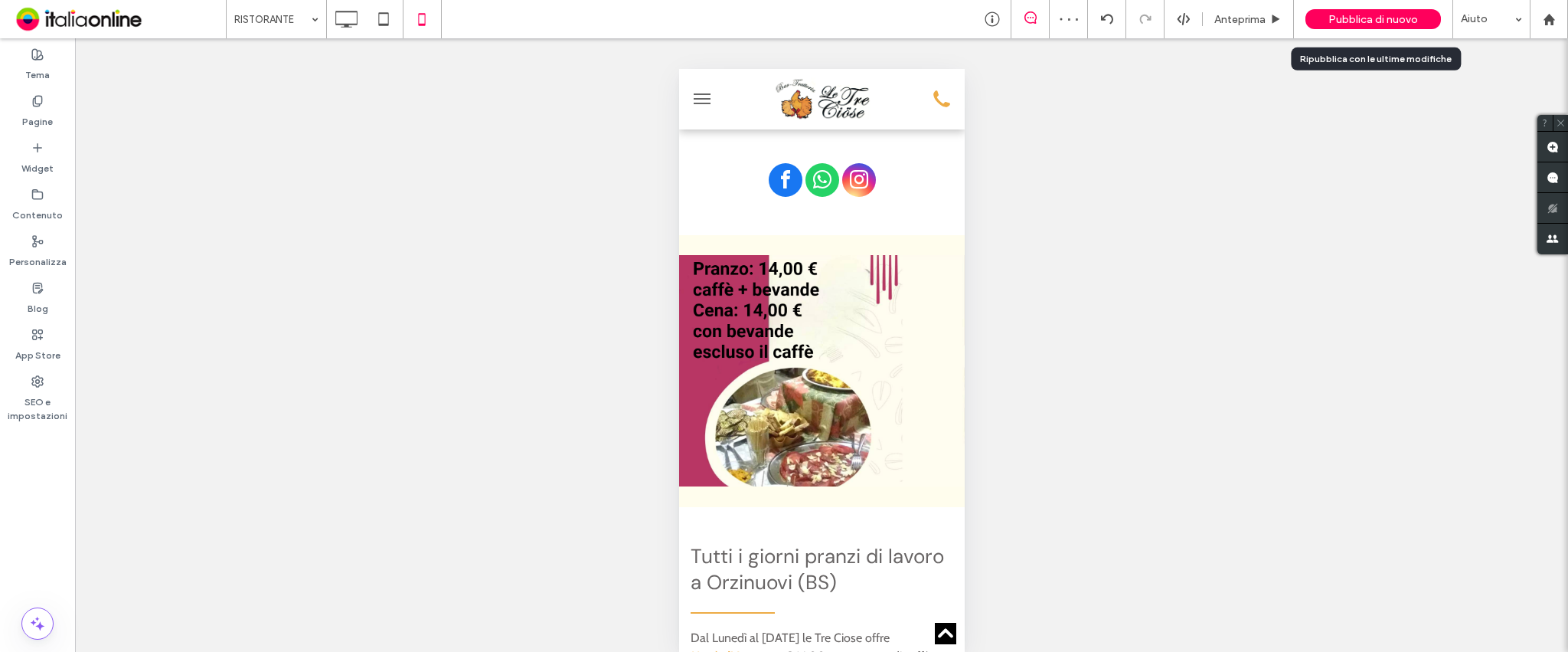
click at [1343, 23] on span "Pubblica di nuovo" at bounding box center [1372, 19] width 90 height 13
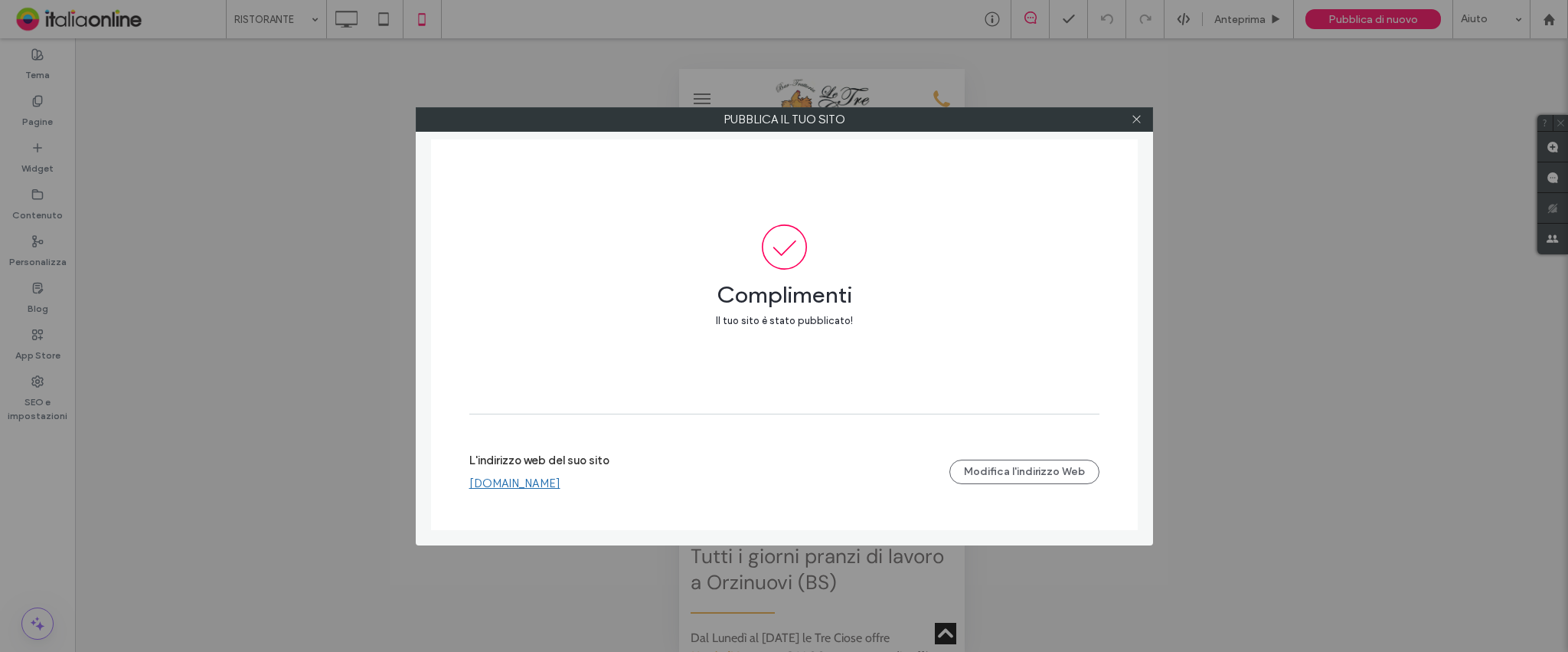
drag, startPoint x: 1132, startPoint y: 123, endPoint x: 1084, endPoint y: 16, distance: 117.3
click at [1132, 123] on icon at bounding box center [1136, 118] width 11 height 11
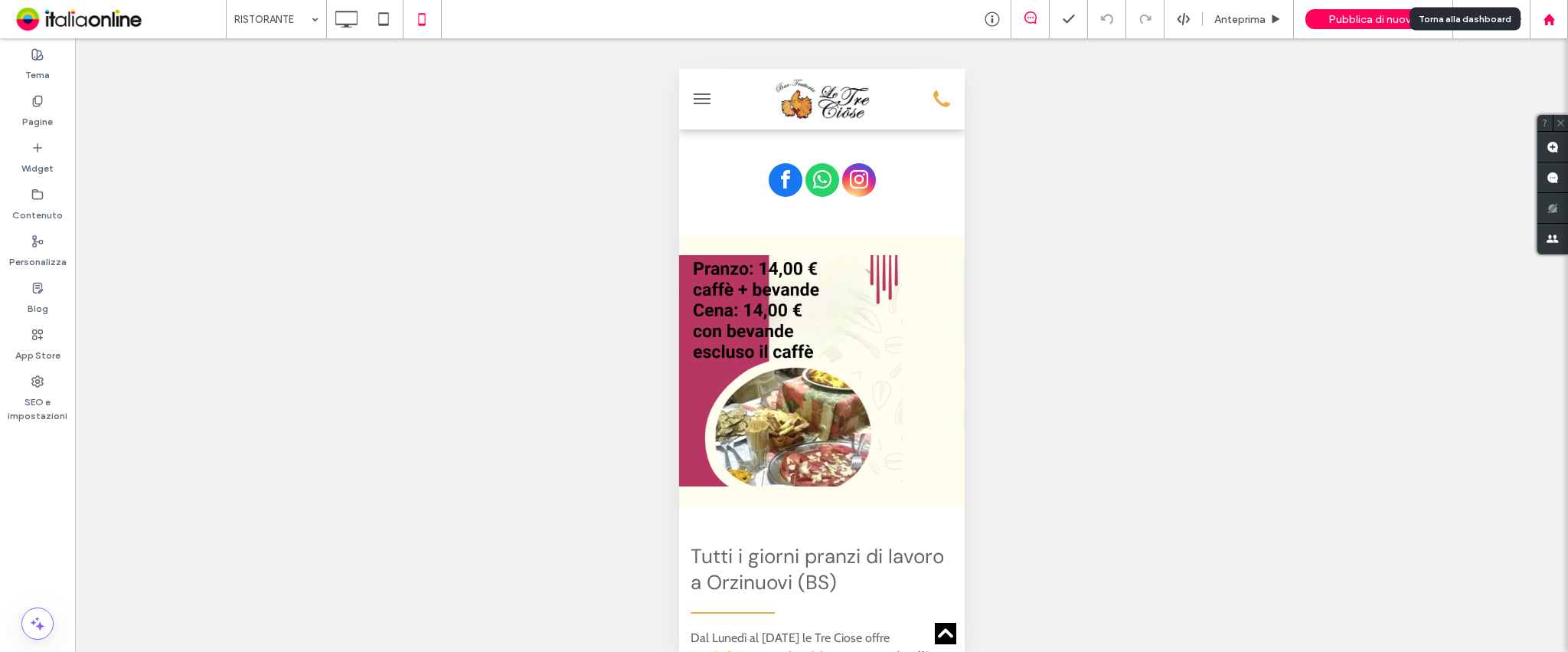
click at [1556, 20] on div at bounding box center [1549, 19] width 37 height 13
